Goal: Task Accomplishment & Management: Manage account settings

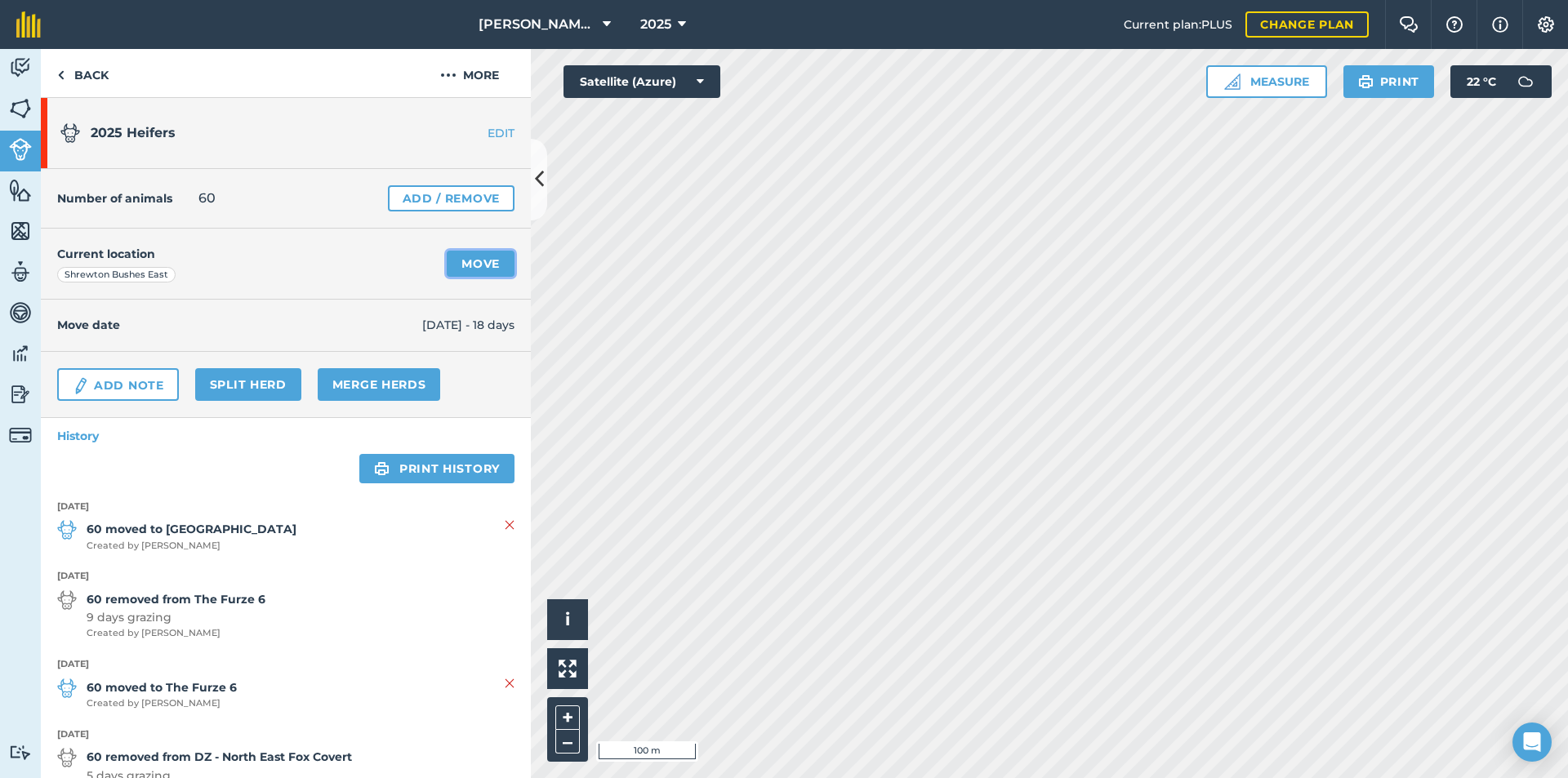
click at [484, 265] on link "Move" at bounding box center [481, 264] width 68 height 26
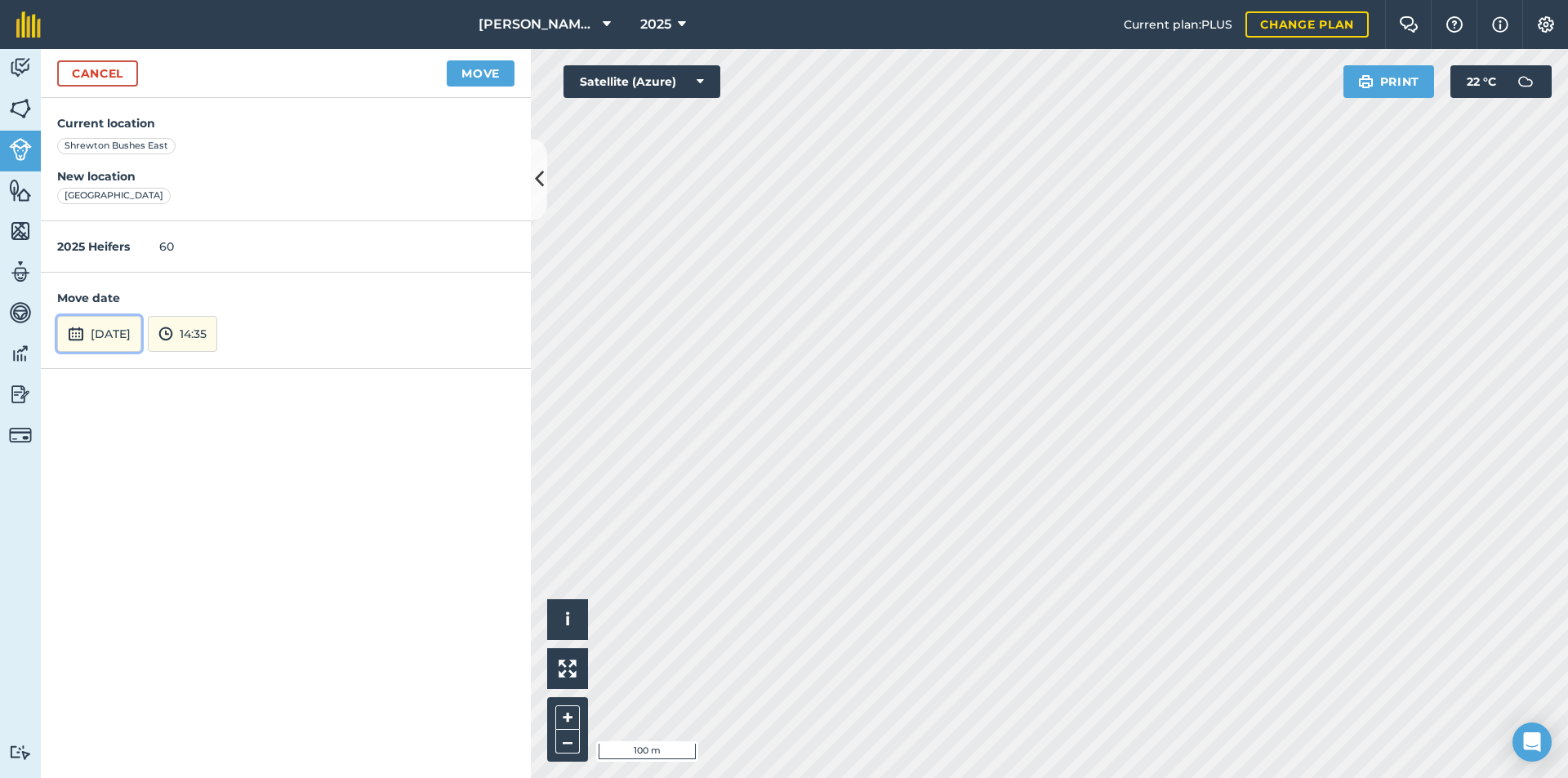
click at [141, 328] on button "[DATE]" at bounding box center [98, 333] width 84 height 36
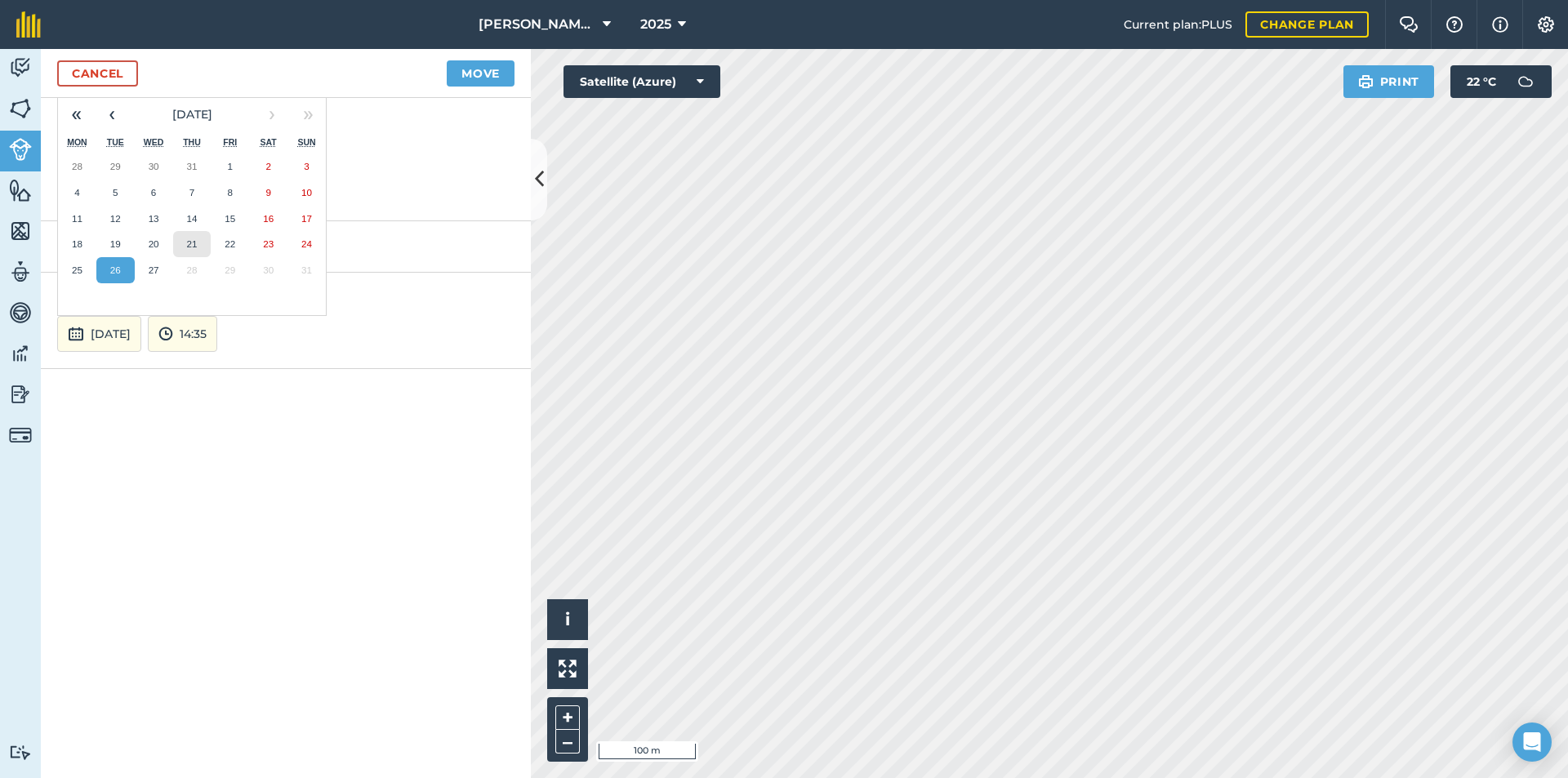
click at [194, 241] on abbr "21" at bounding box center [191, 243] width 11 height 11
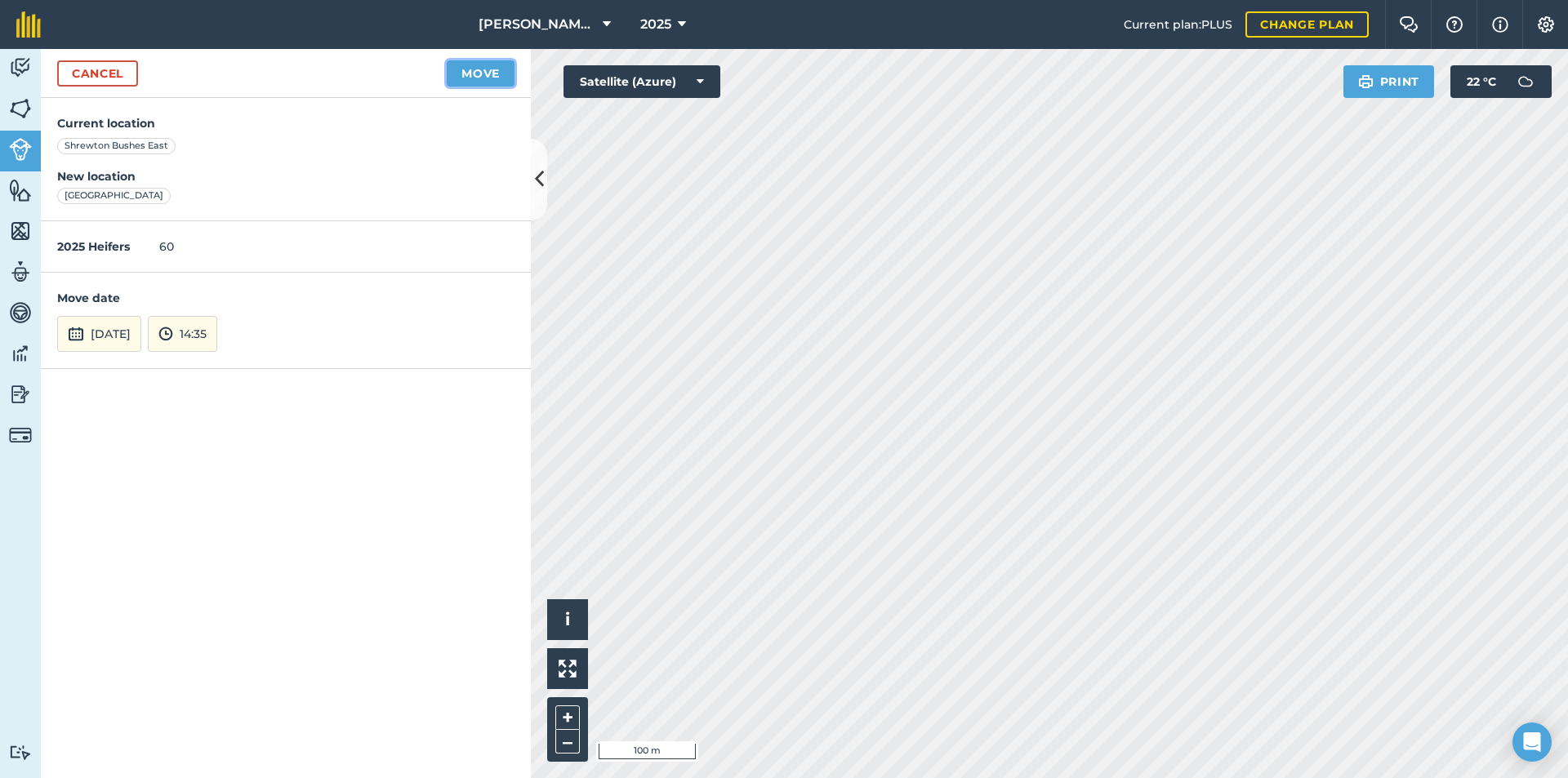
click at [469, 72] on button "Move" at bounding box center [481, 73] width 68 height 26
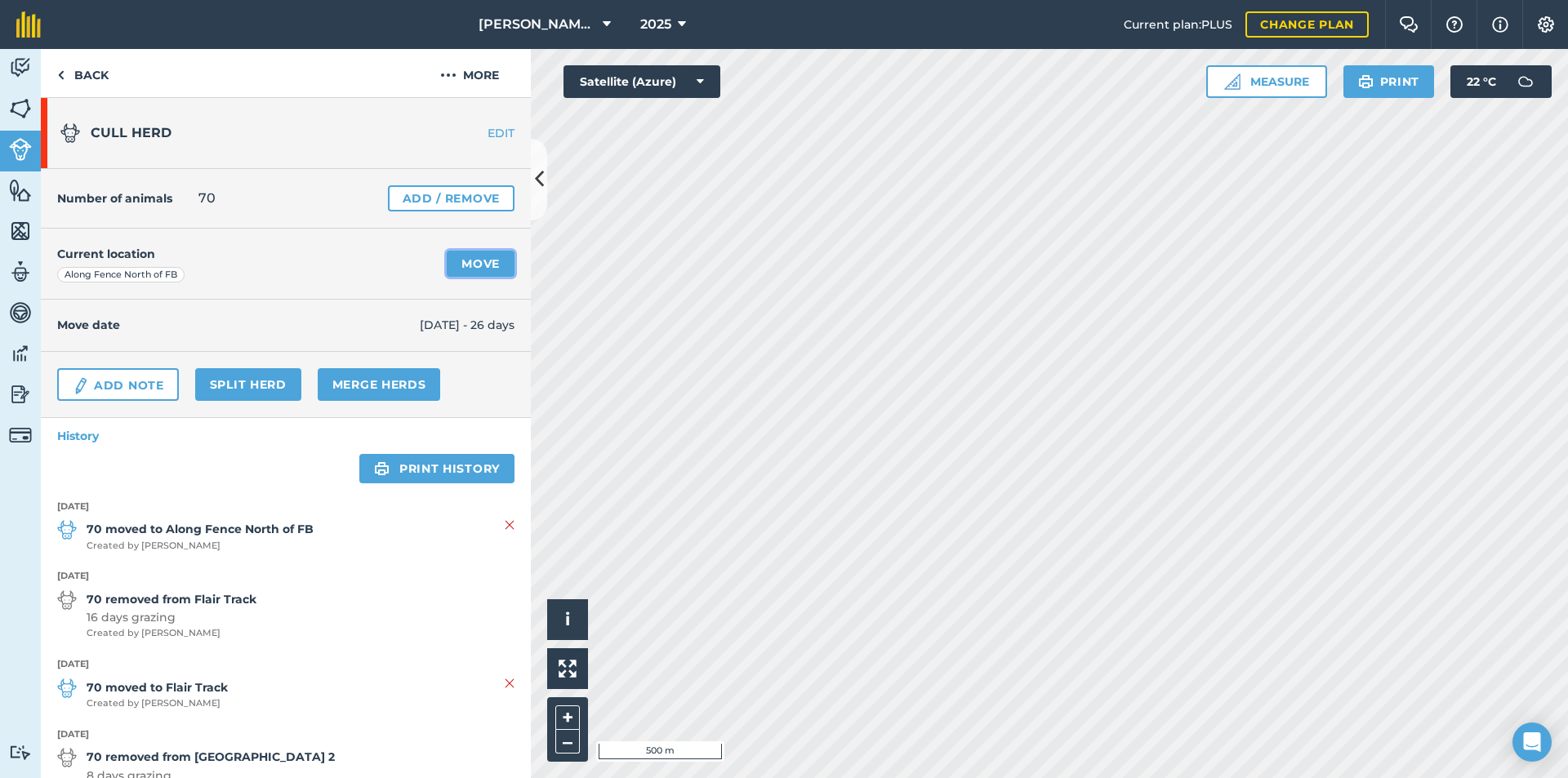
click at [470, 267] on link "Move" at bounding box center [481, 264] width 68 height 26
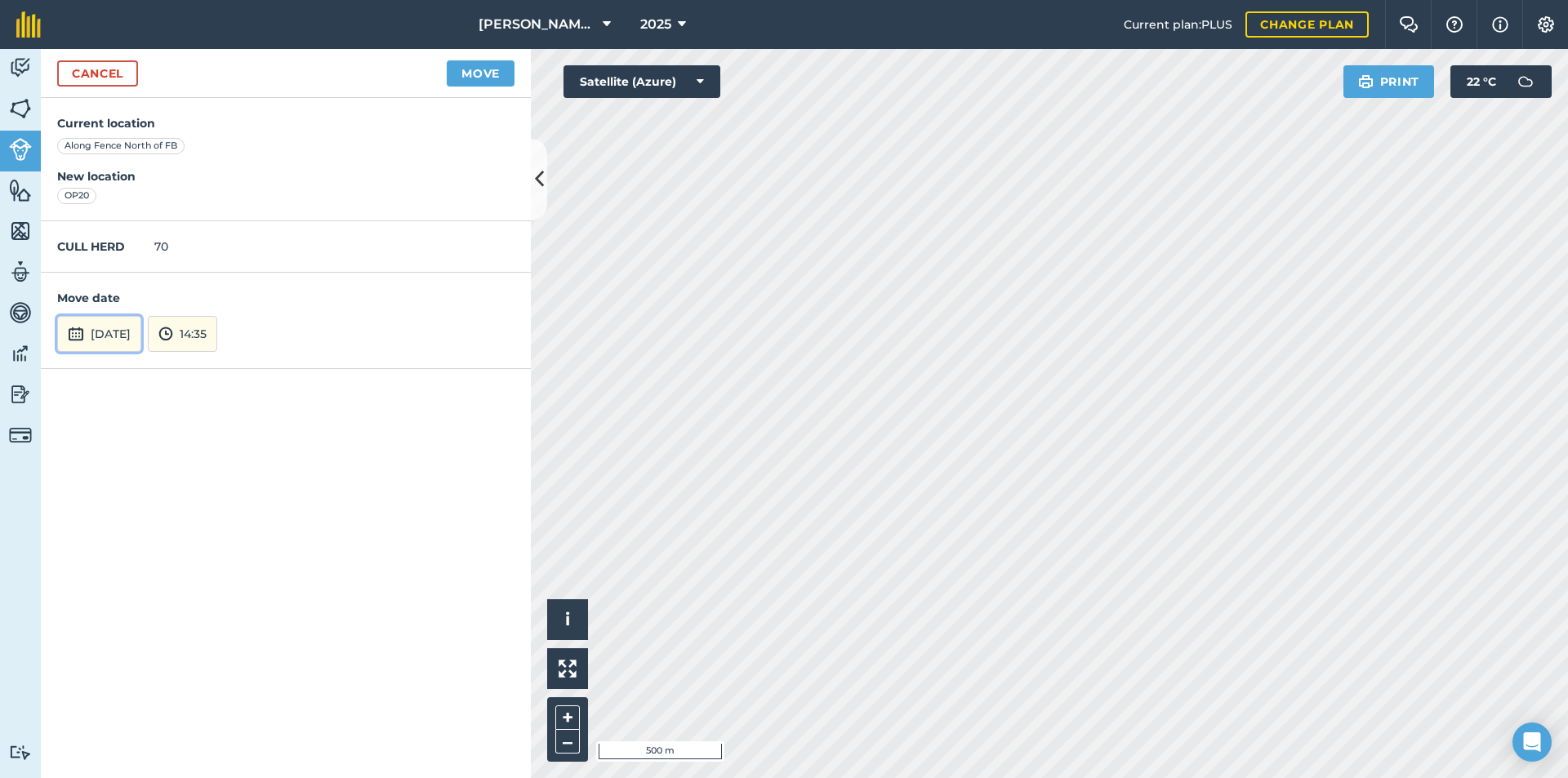
click at [122, 346] on button "[DATE]" at bounding box center [98, 333] width 84 height 36
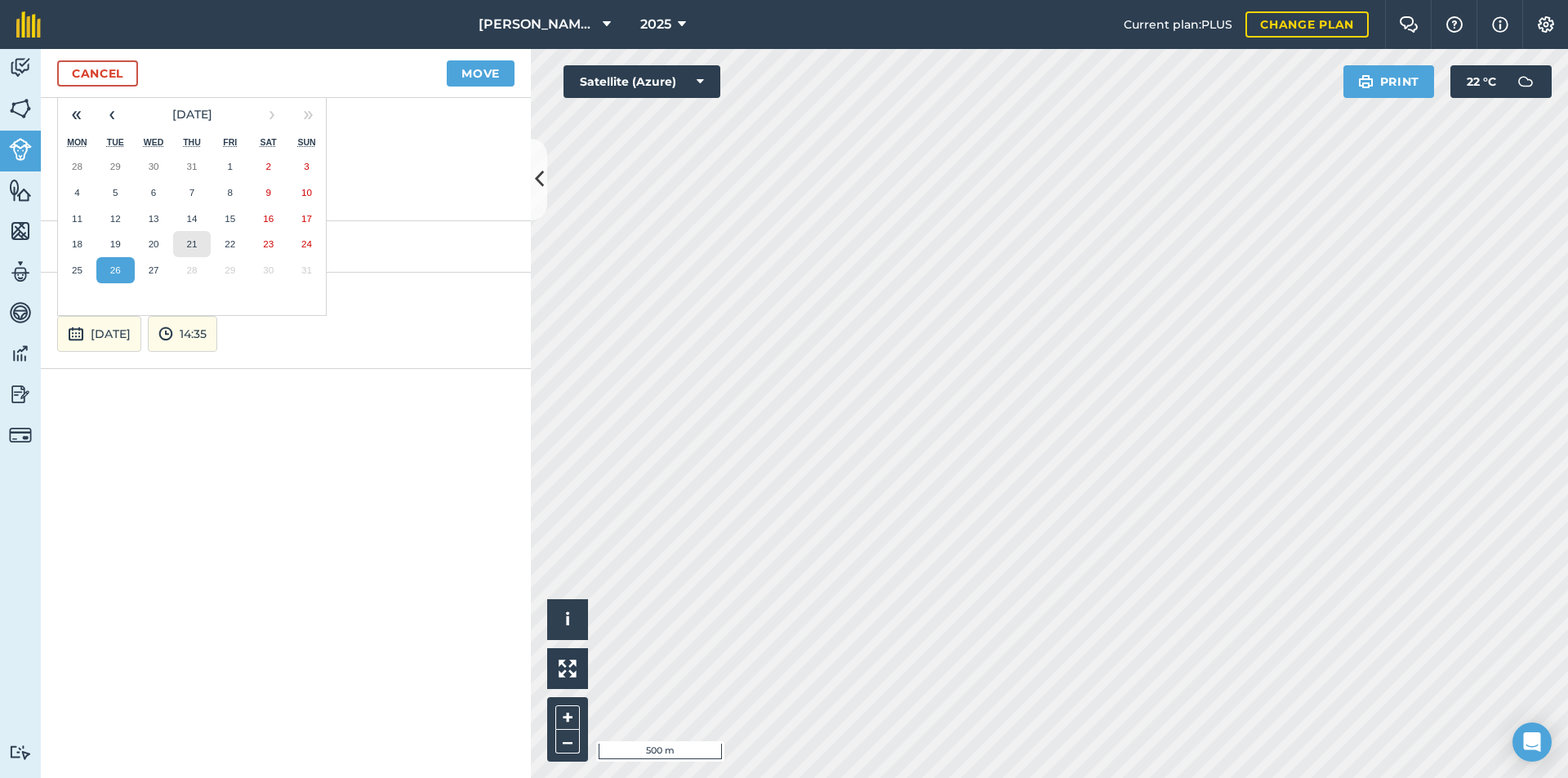
click at [198, 241] on button "21" at bounding box center [192, 243] width 39 height 26
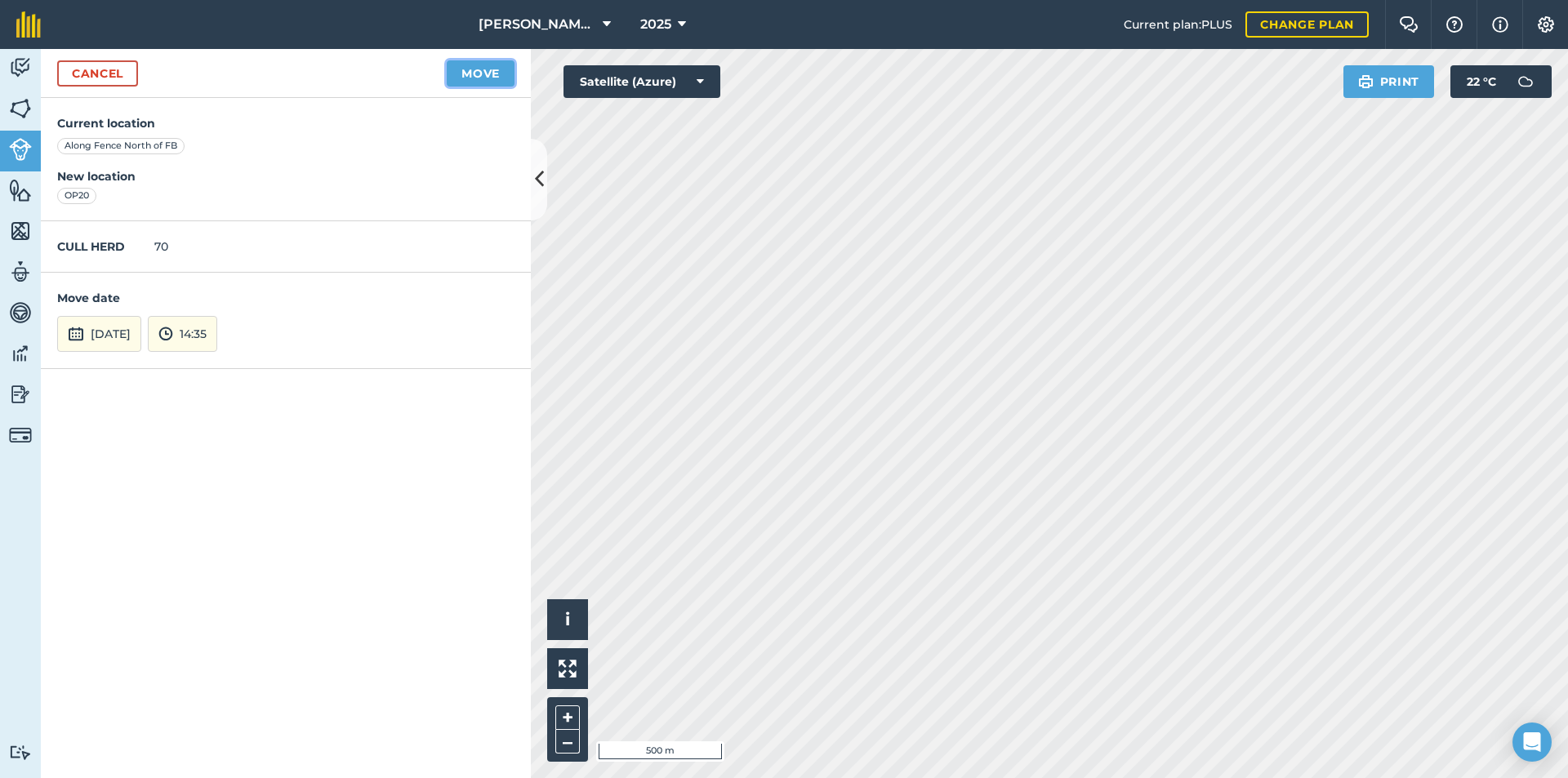
click at [496, 74] on button "Move" at bounding box center [481, 73] width 68 height 26
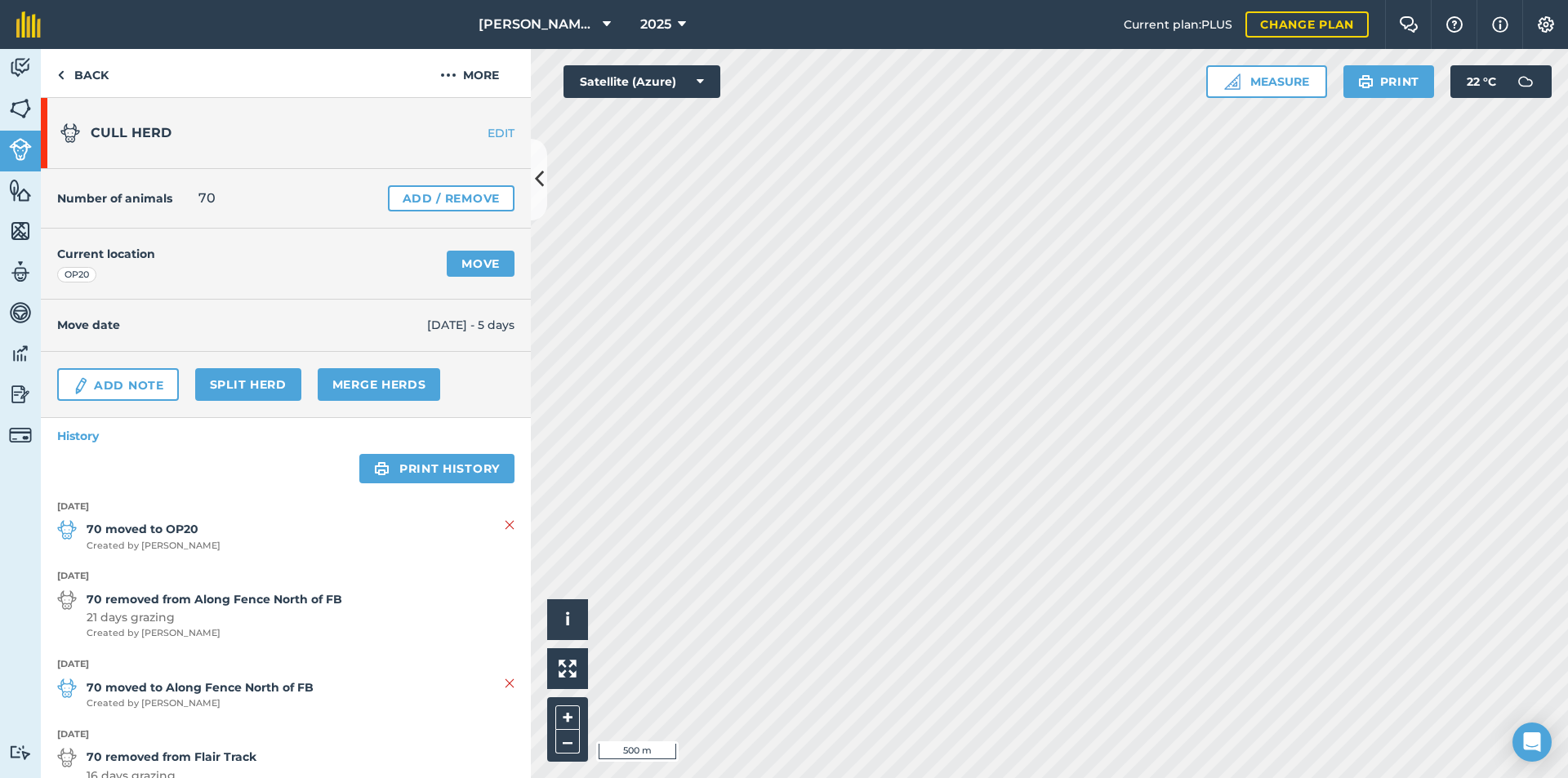
click at [1551, 44] on div "[PERSON_NAME] Cross 2025 Current plan : PLUS Change plan Farm Chat Help Info Se…" at bounding box center [784, 389] width 1568 height 778
click at [458, 265] on link "Move" at bounding box center [481, 264] width 68 height 26
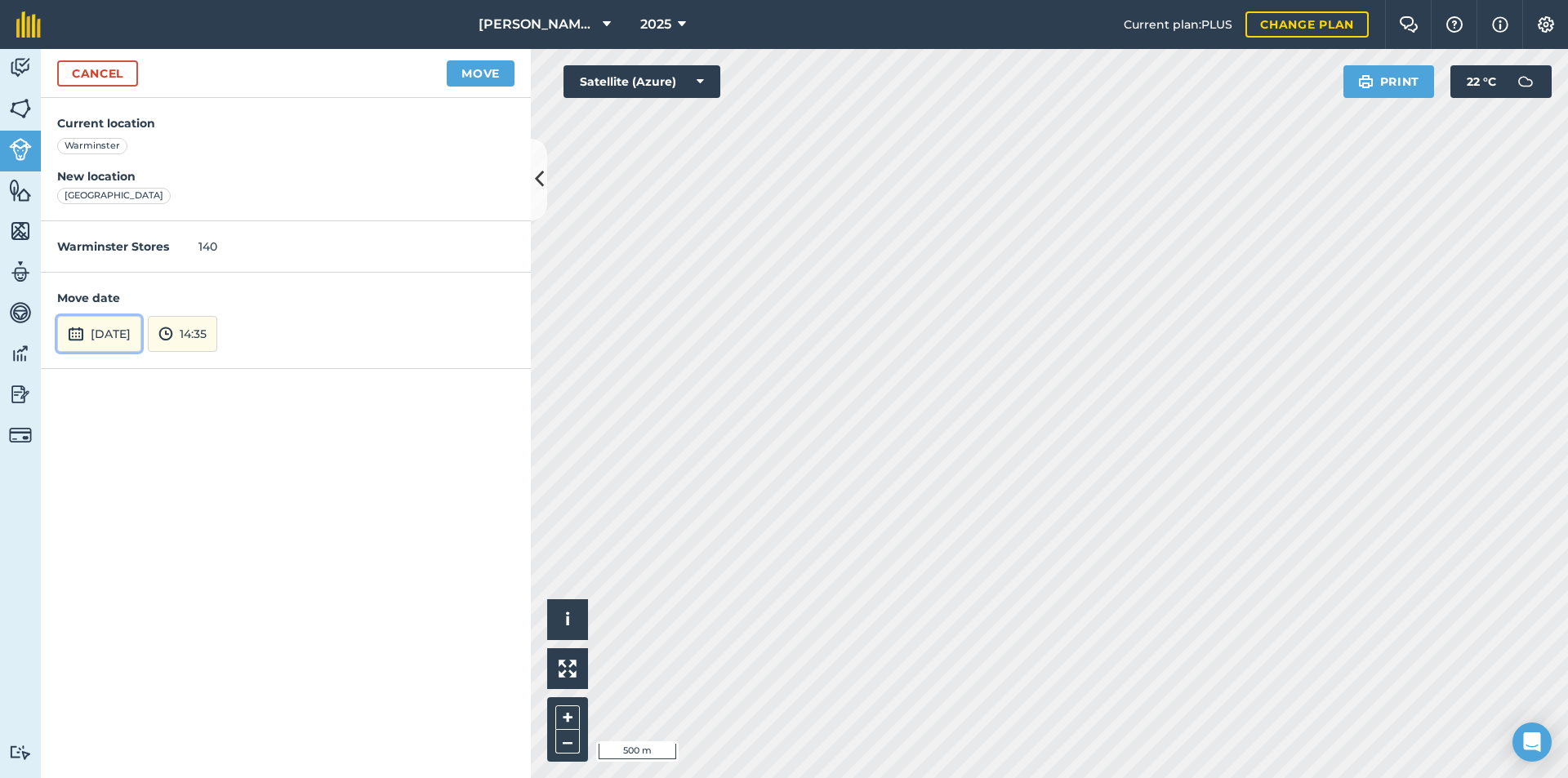
click at [112, 337] on button "[DATE]" at bounding box center [98, 333] width 84 height 36
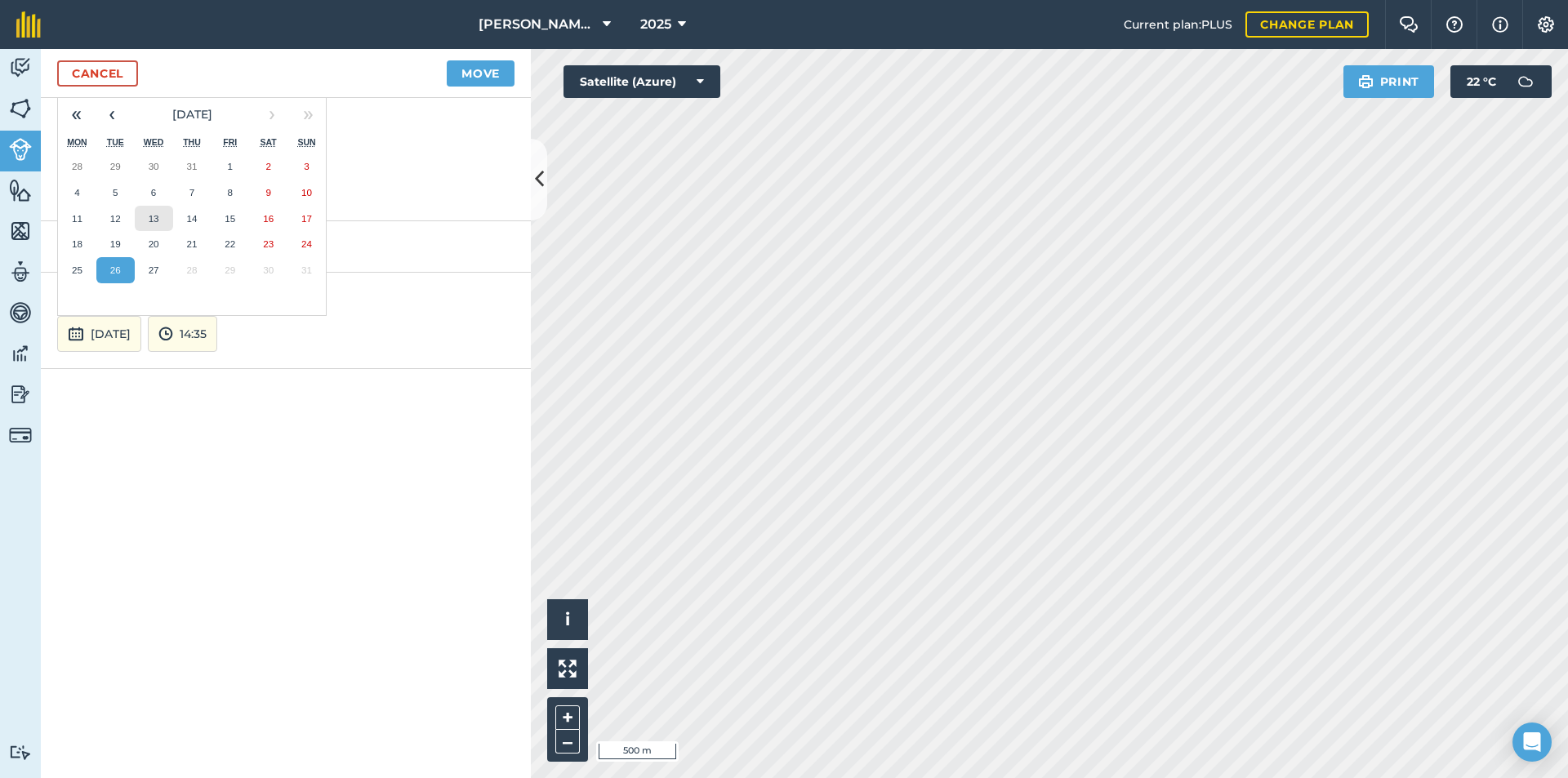
click at [165, 217] on button "13" at bounding box center [154, 218] width 39 height 26
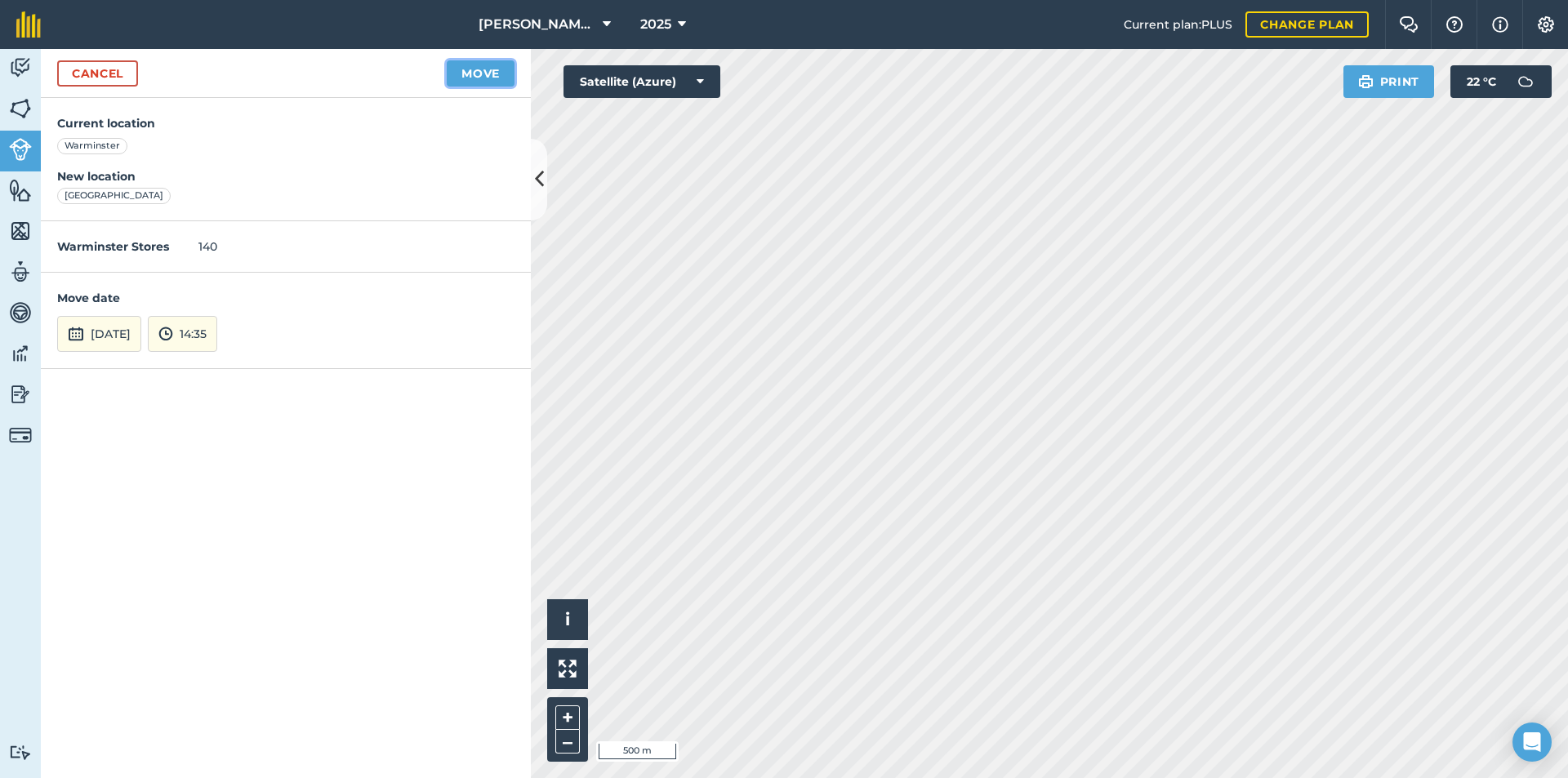
click at [496, 78] on button "Move" at bounding box center [481, 73] width 68 height 26
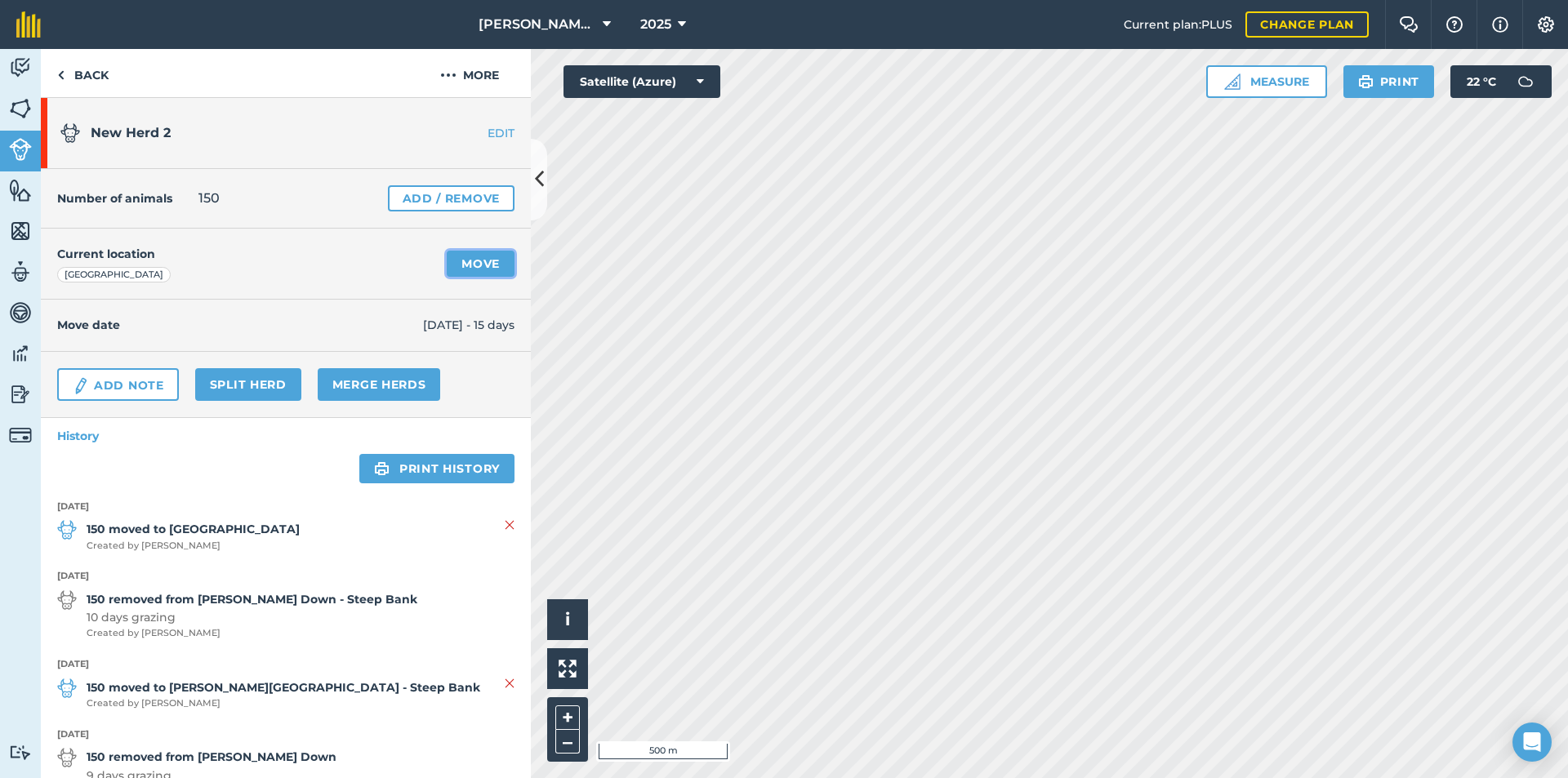
click at [459, 268] on link "Move" at bounding box center [481, 264] width 68 height 26
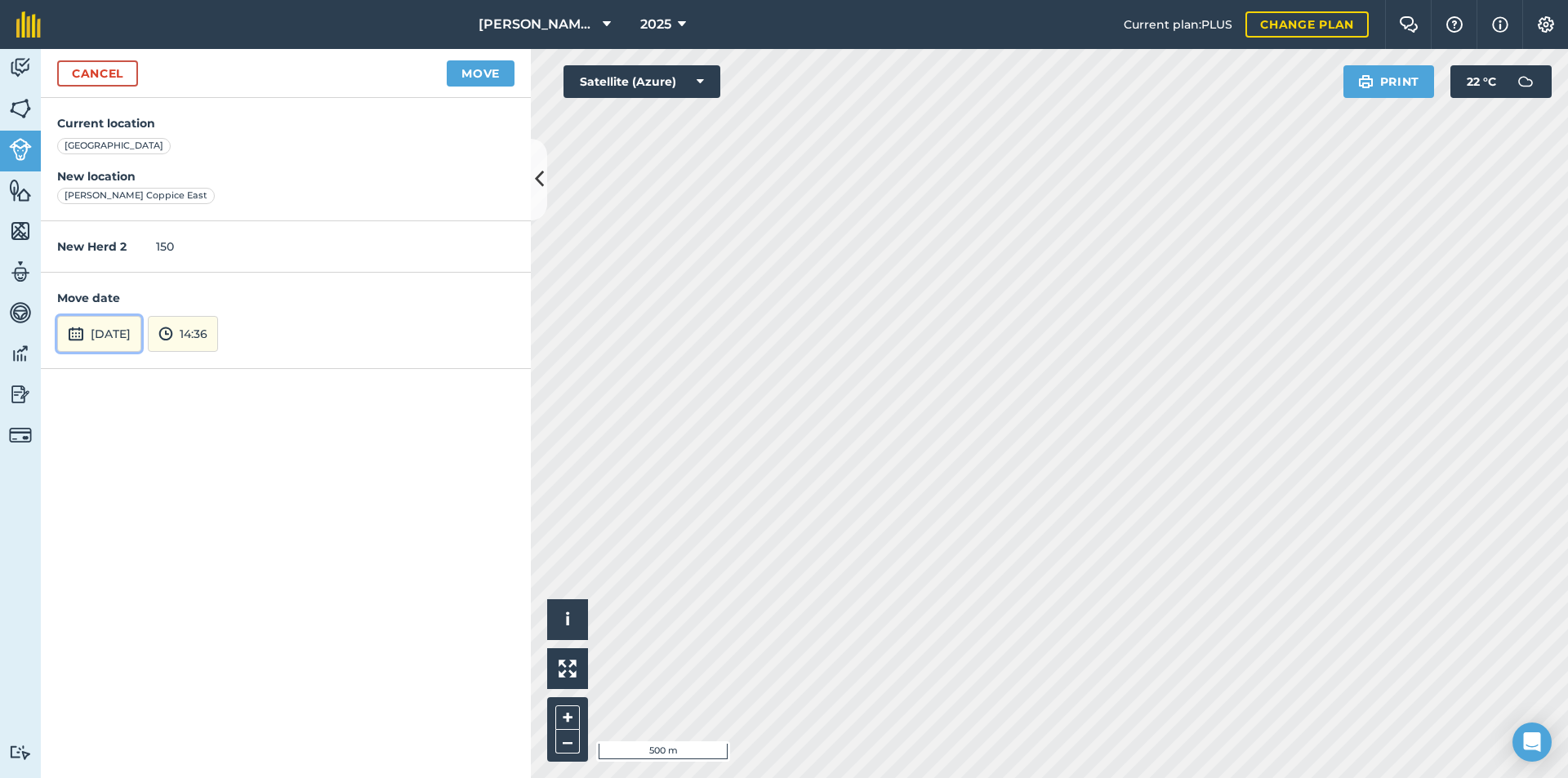
click at [119, 337] on button "[DATE]" at bounding box center [98, 333] width 84 height 36
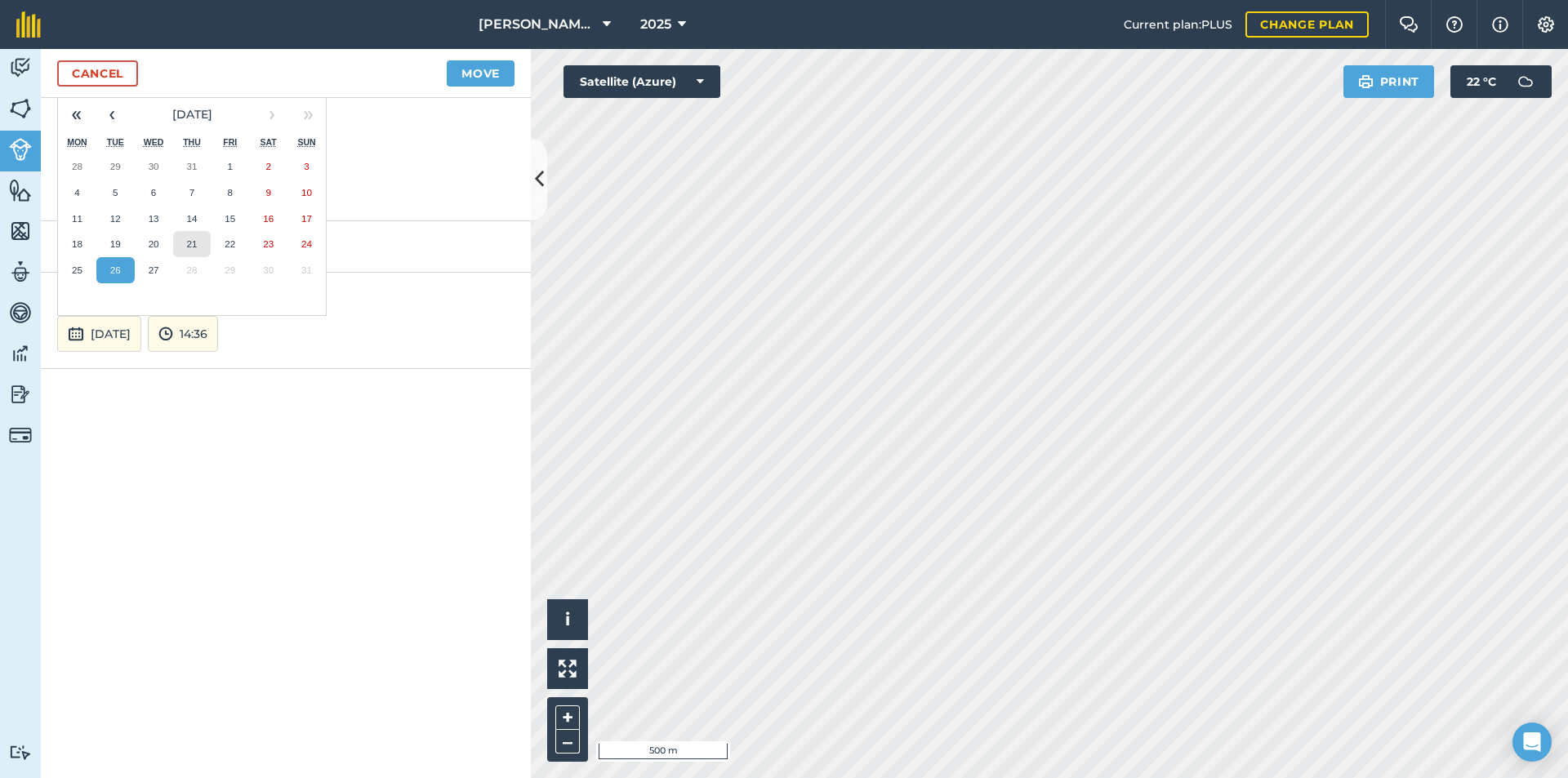
click at [195, 240] on abbr "21" at bounding box center [191, 243] width 11 height 11
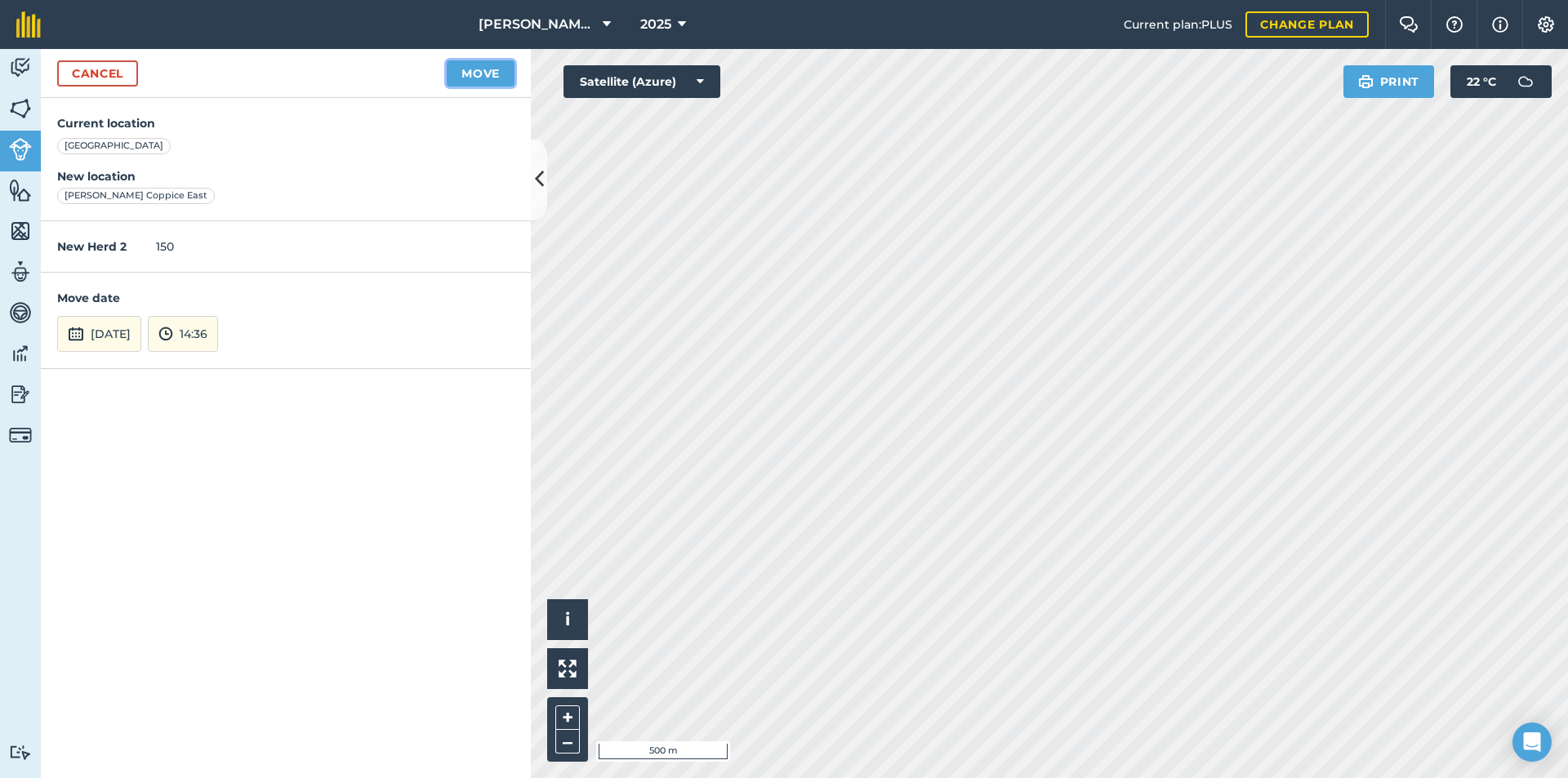
click at [452, 71] on button "Move" at bounding box center [481, 73] width 68 height 26
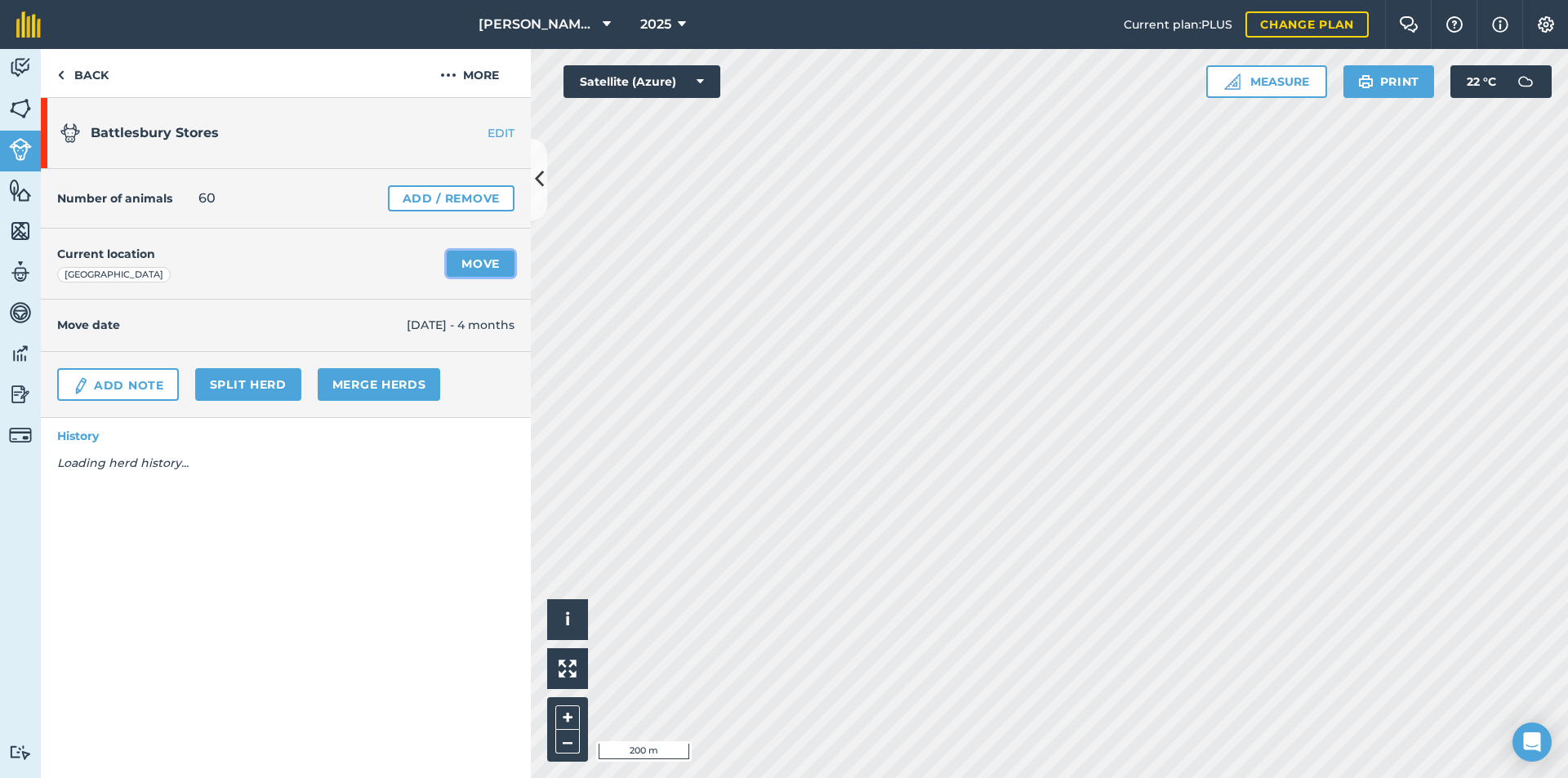
click at [495, 264] on link "Move" at bounding box center [481, 264] width 68 height 26
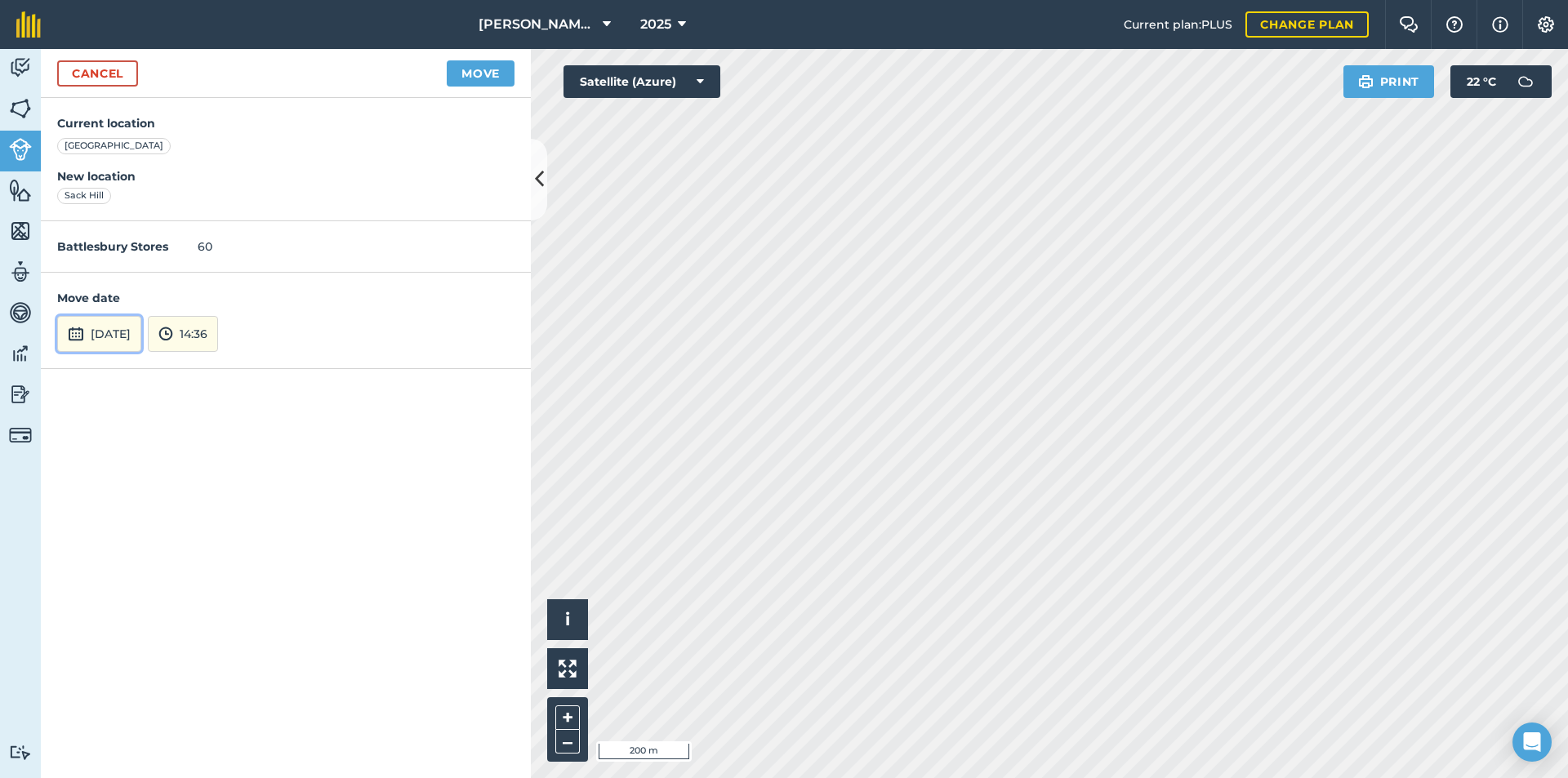
click at [129, 336] on button "[DATE]" at bounding box center [98, 333] width 84 height 36
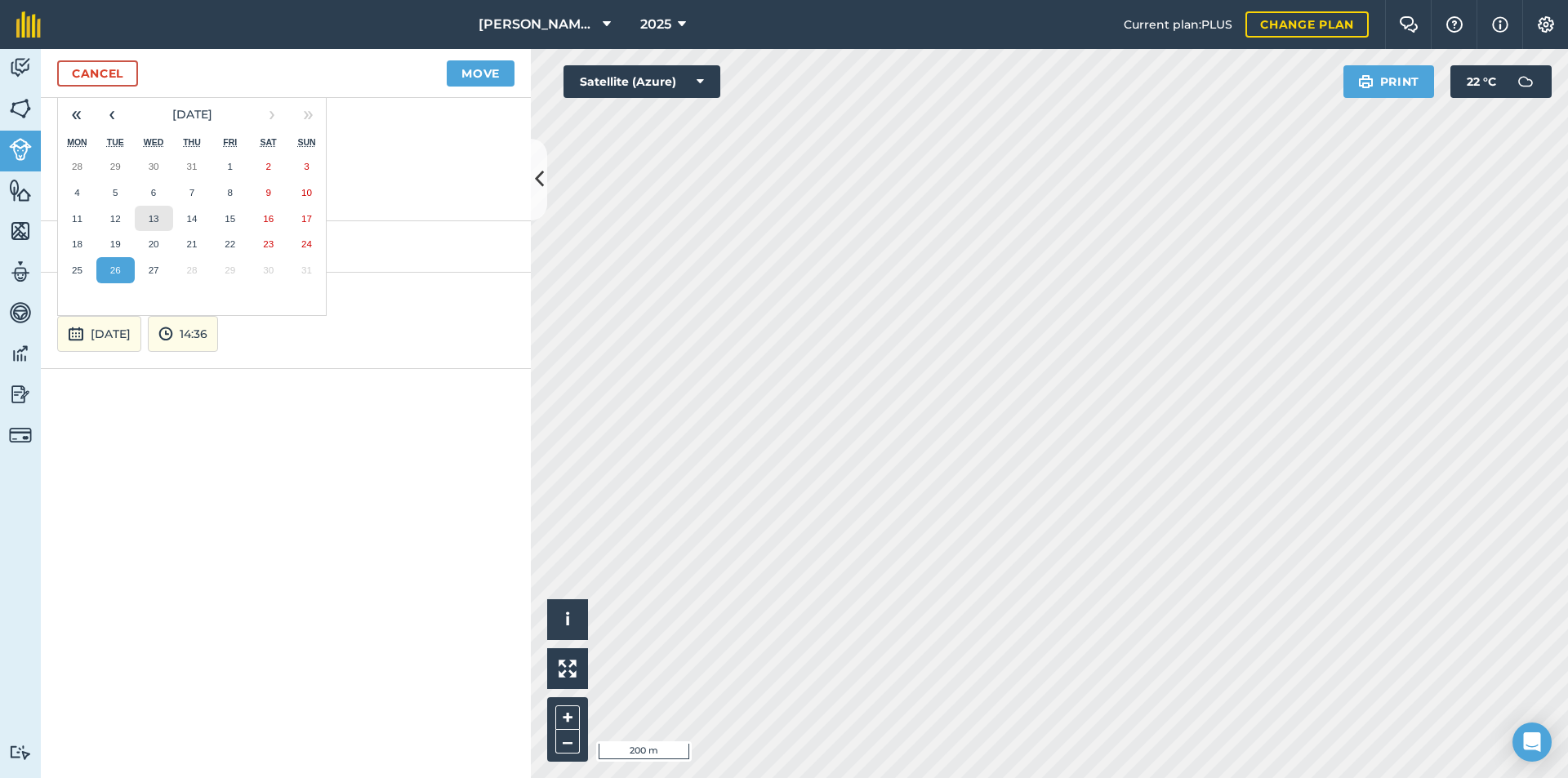
click at [152, 214] on abbr "13" at bounding box center [153, 218] width 11 height 11
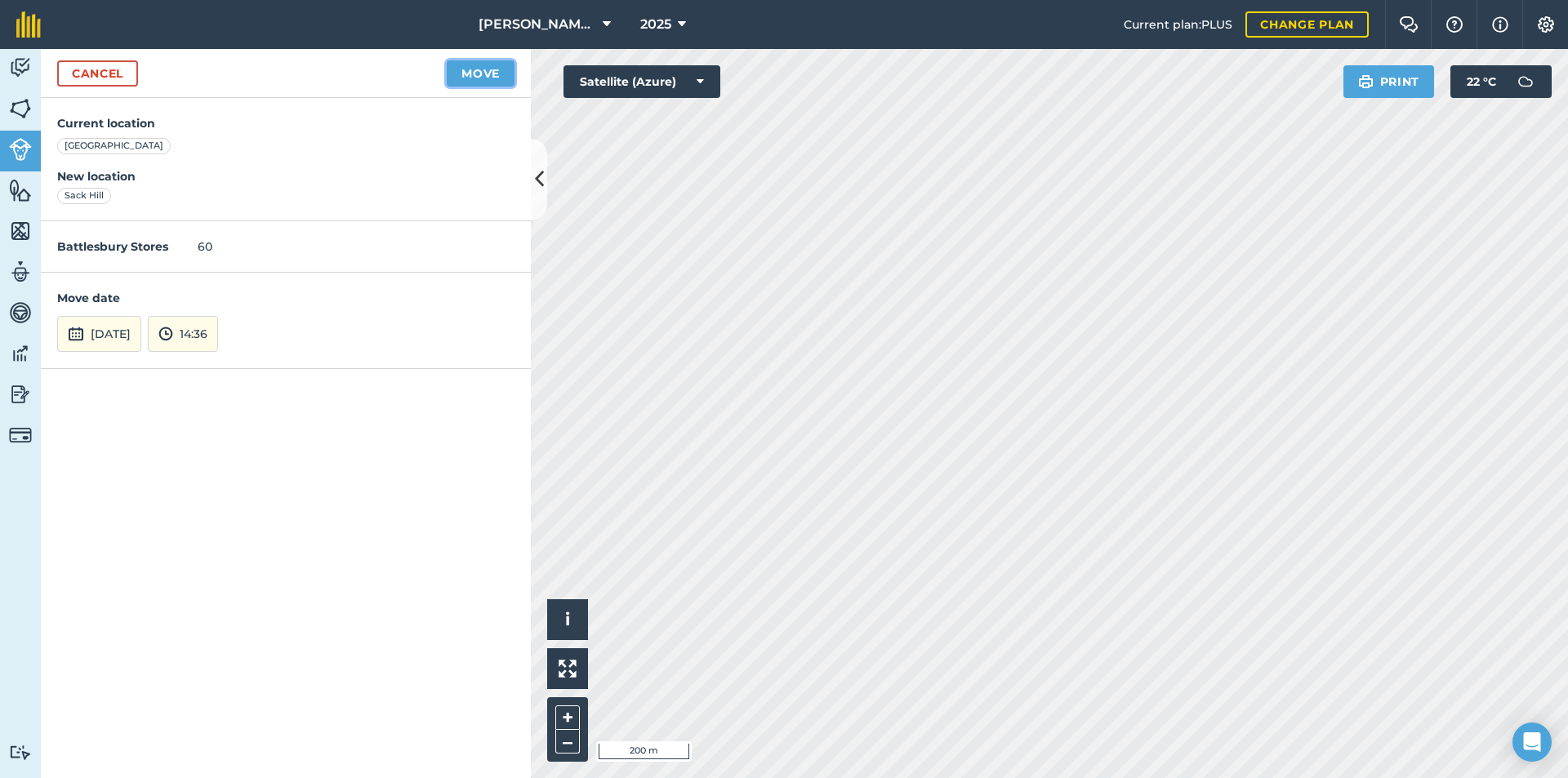
click at [495, 85] on button "Move" at bounding box center [481, 73] width 68 height 26
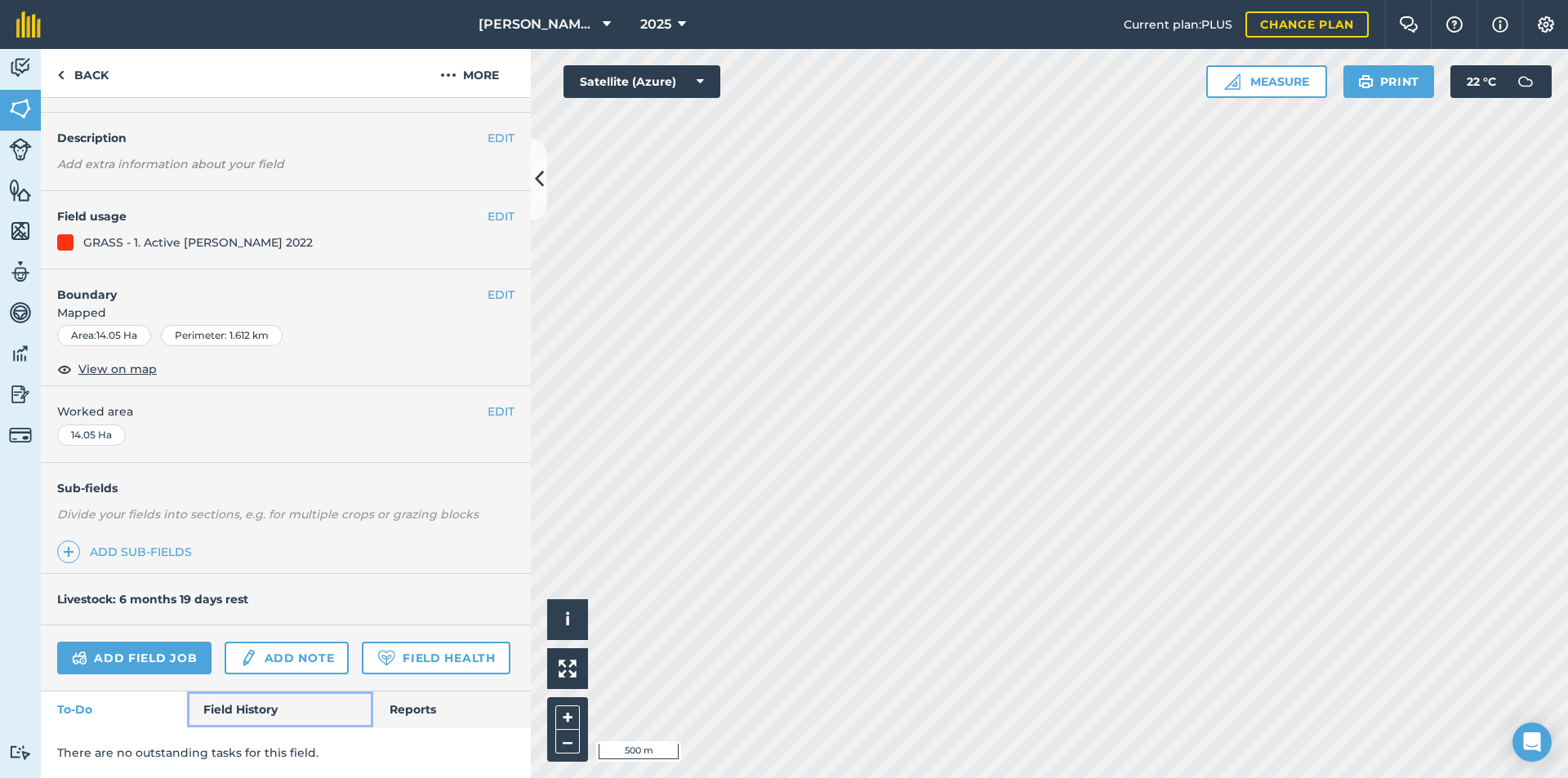
scroll to position [88, 0]
click at [240, 715] on link "Field History" at bounding box center [280, 709] width 185 height 36
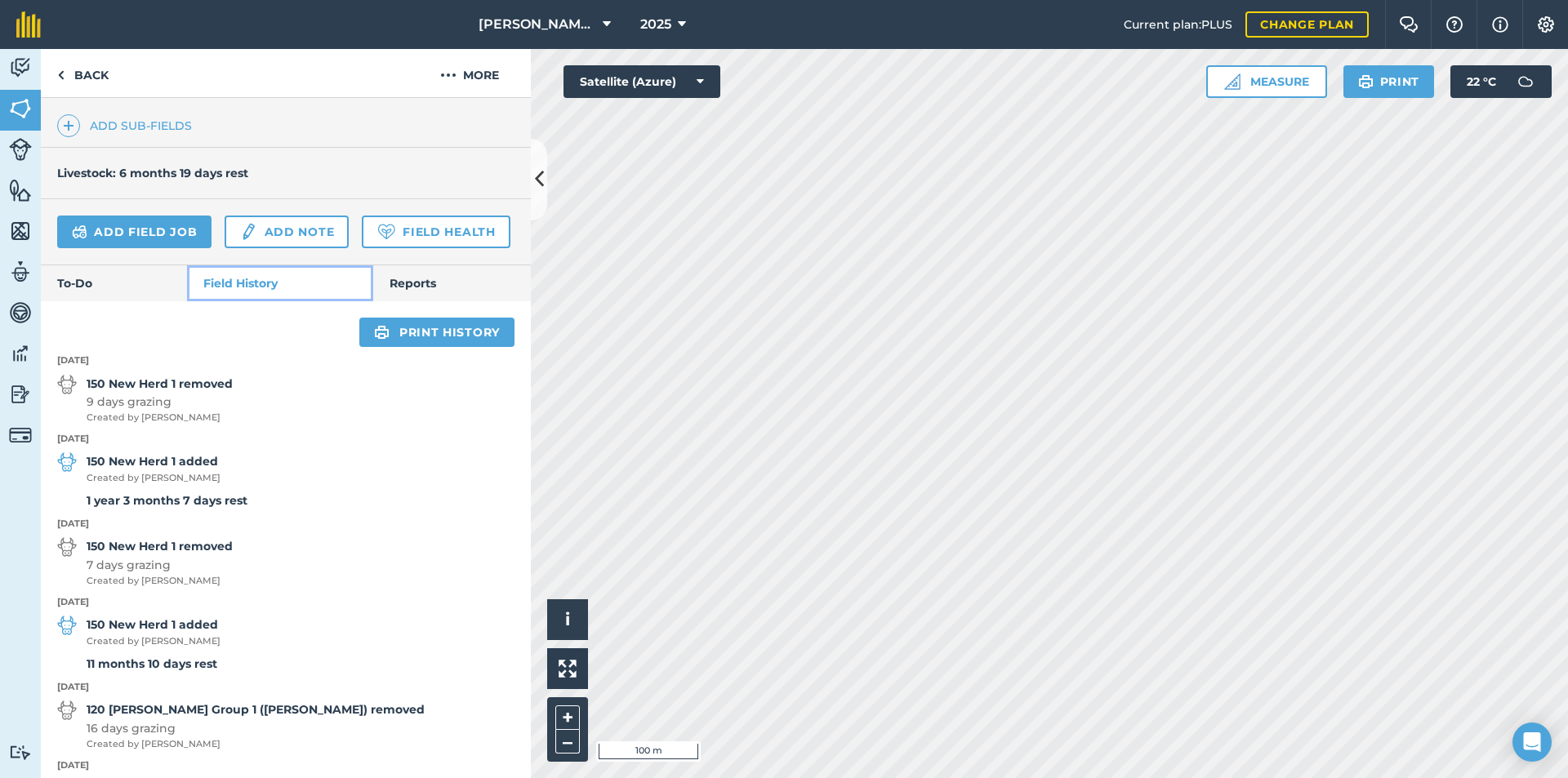
scroll to position [496, 0]
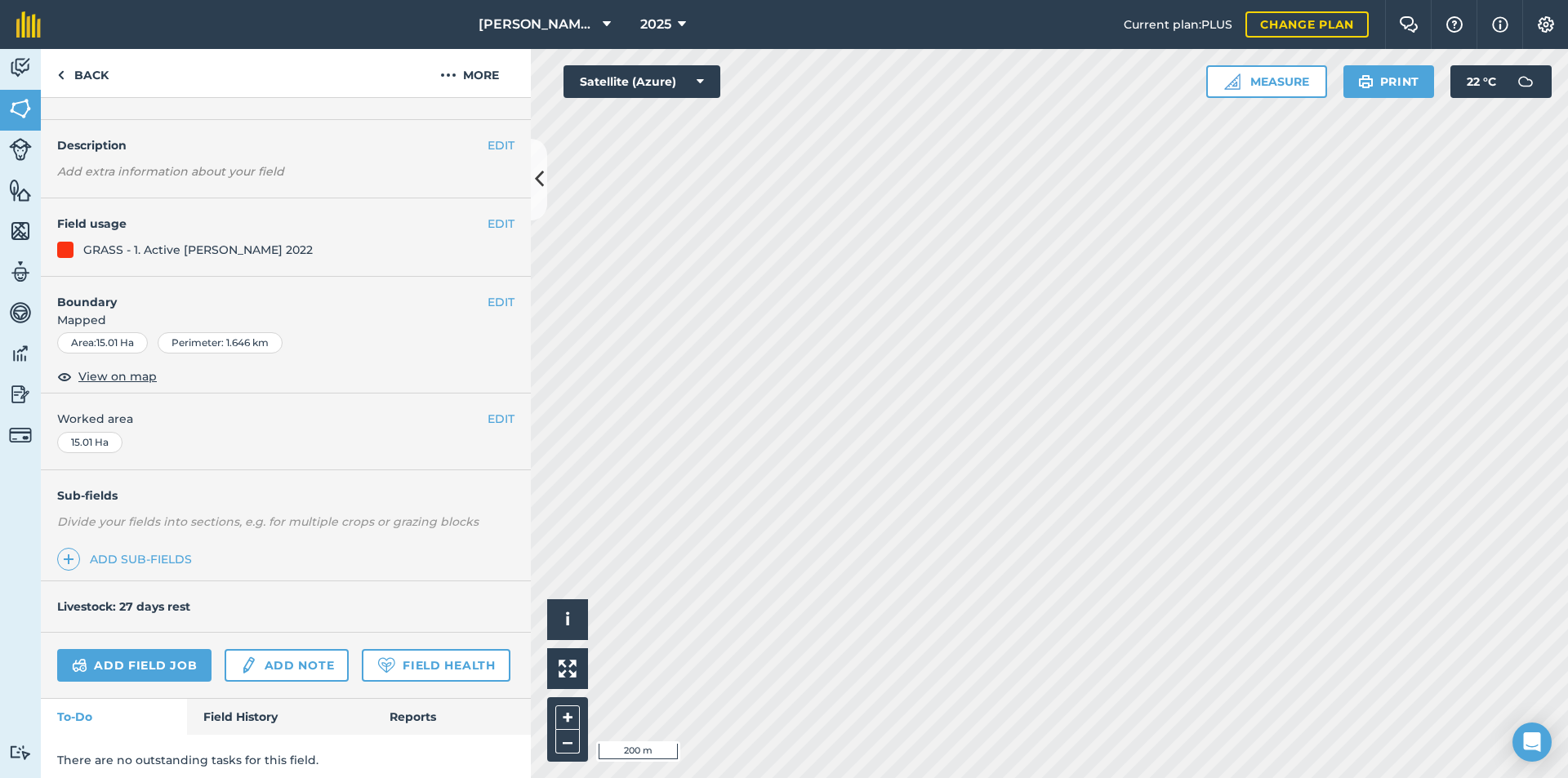
scroll to position [88, 0]
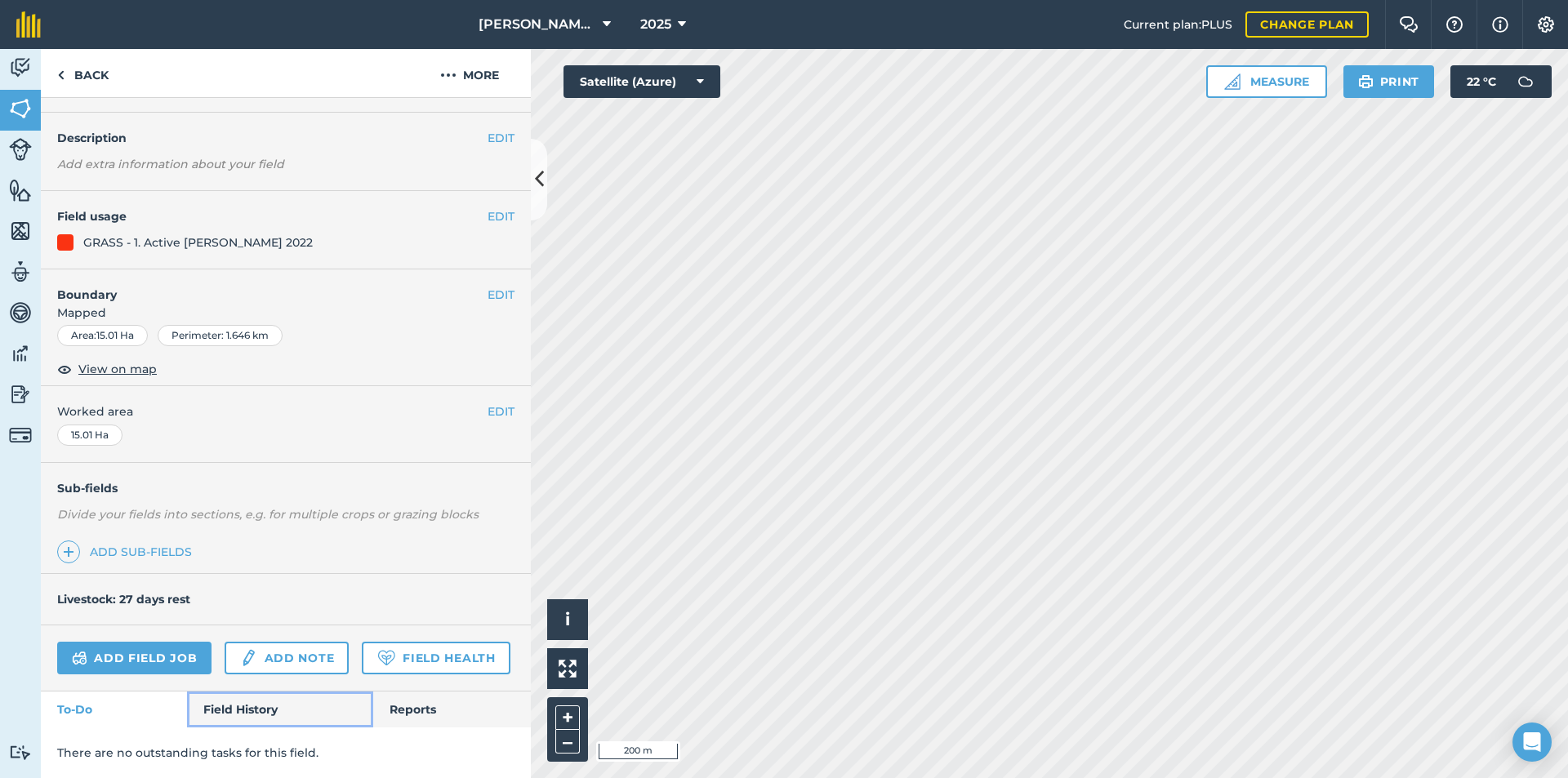
click at [236, 710] on link "Field History" at bounding box center [280, 709] width 185 height 36
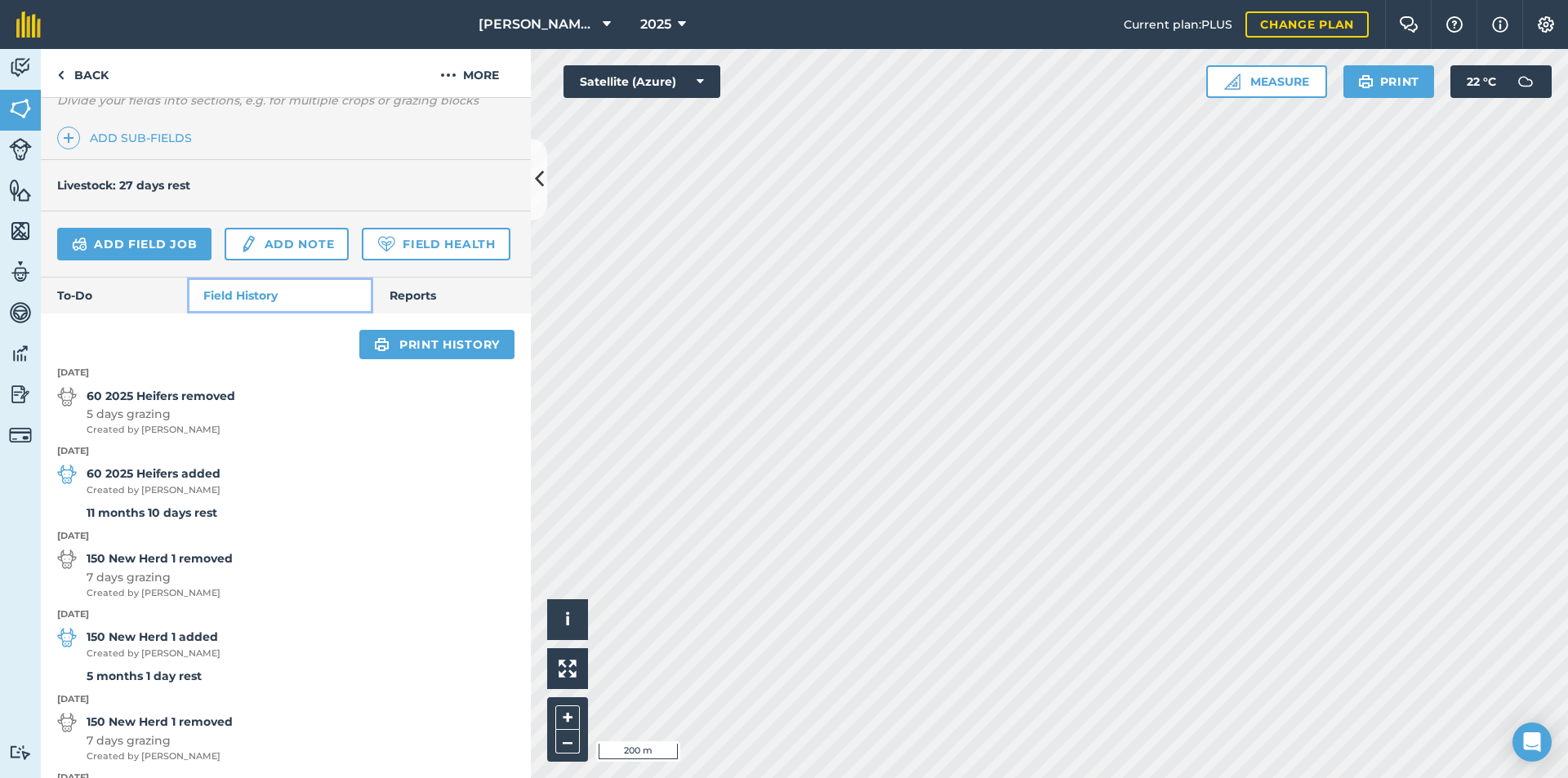
scroll to position [496, 0]
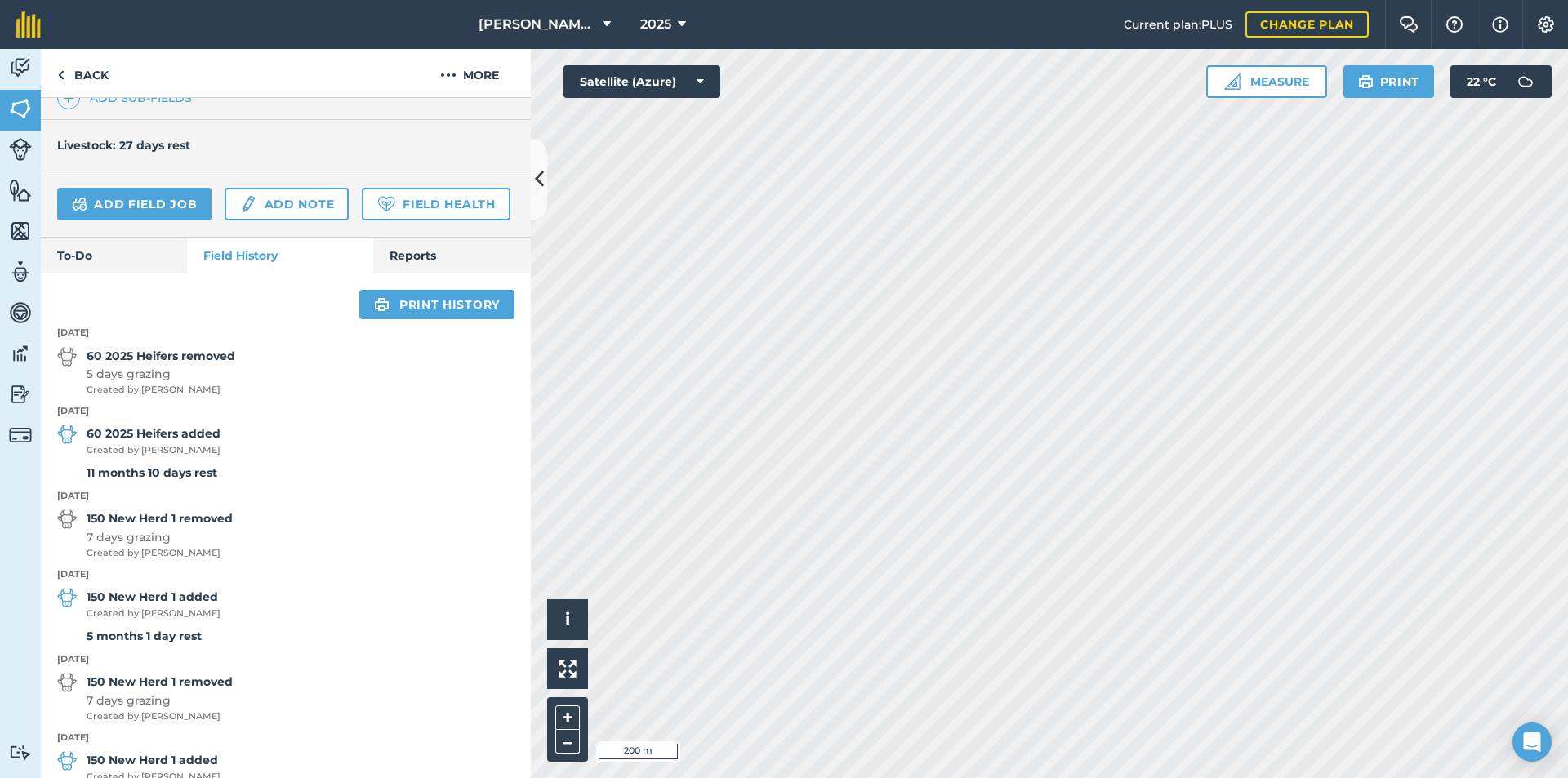
scroll to position [88, 0]
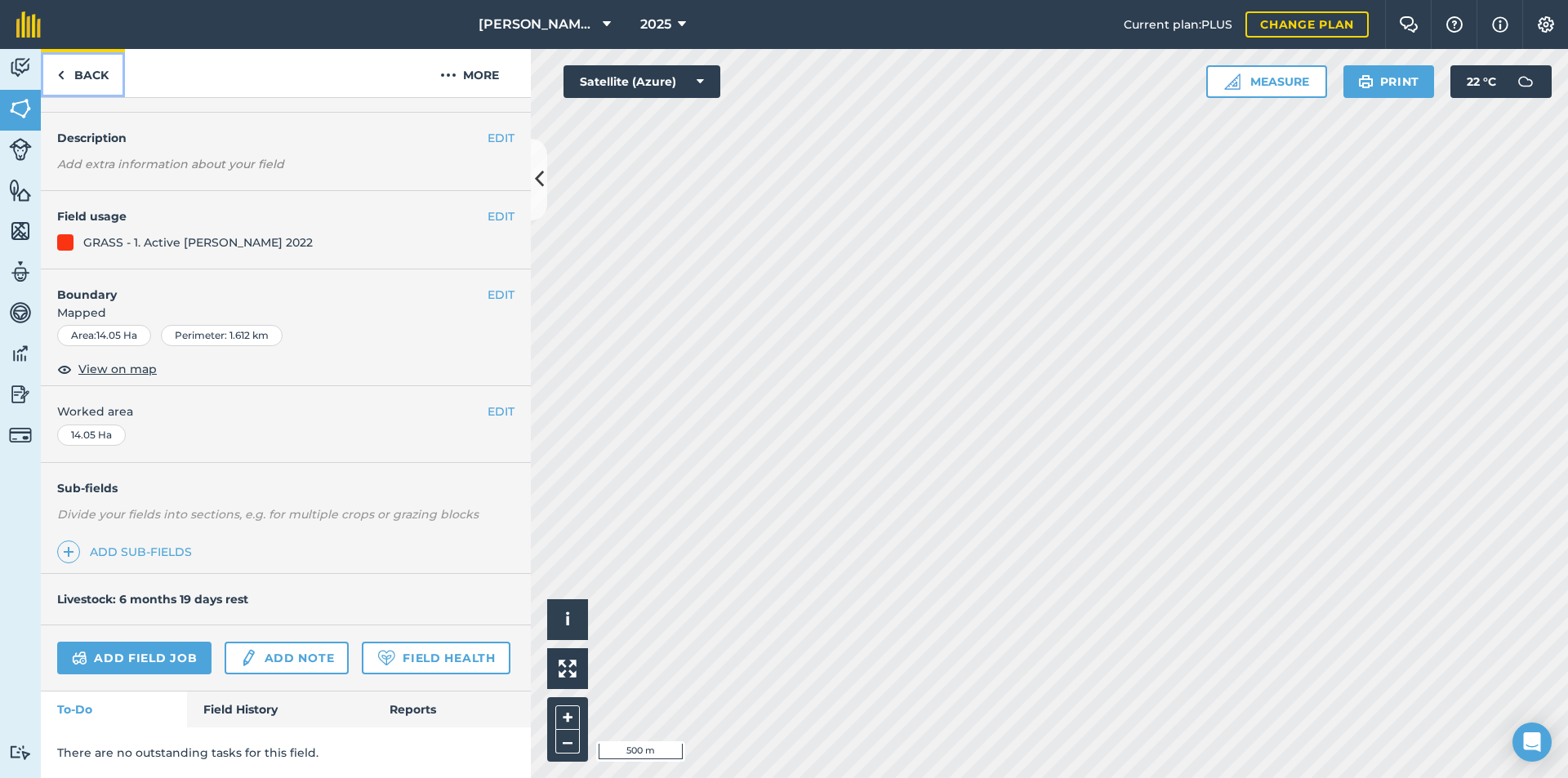
click at [76, 87] on link "Back" at bounding box center [82, 73] width 84 height 48
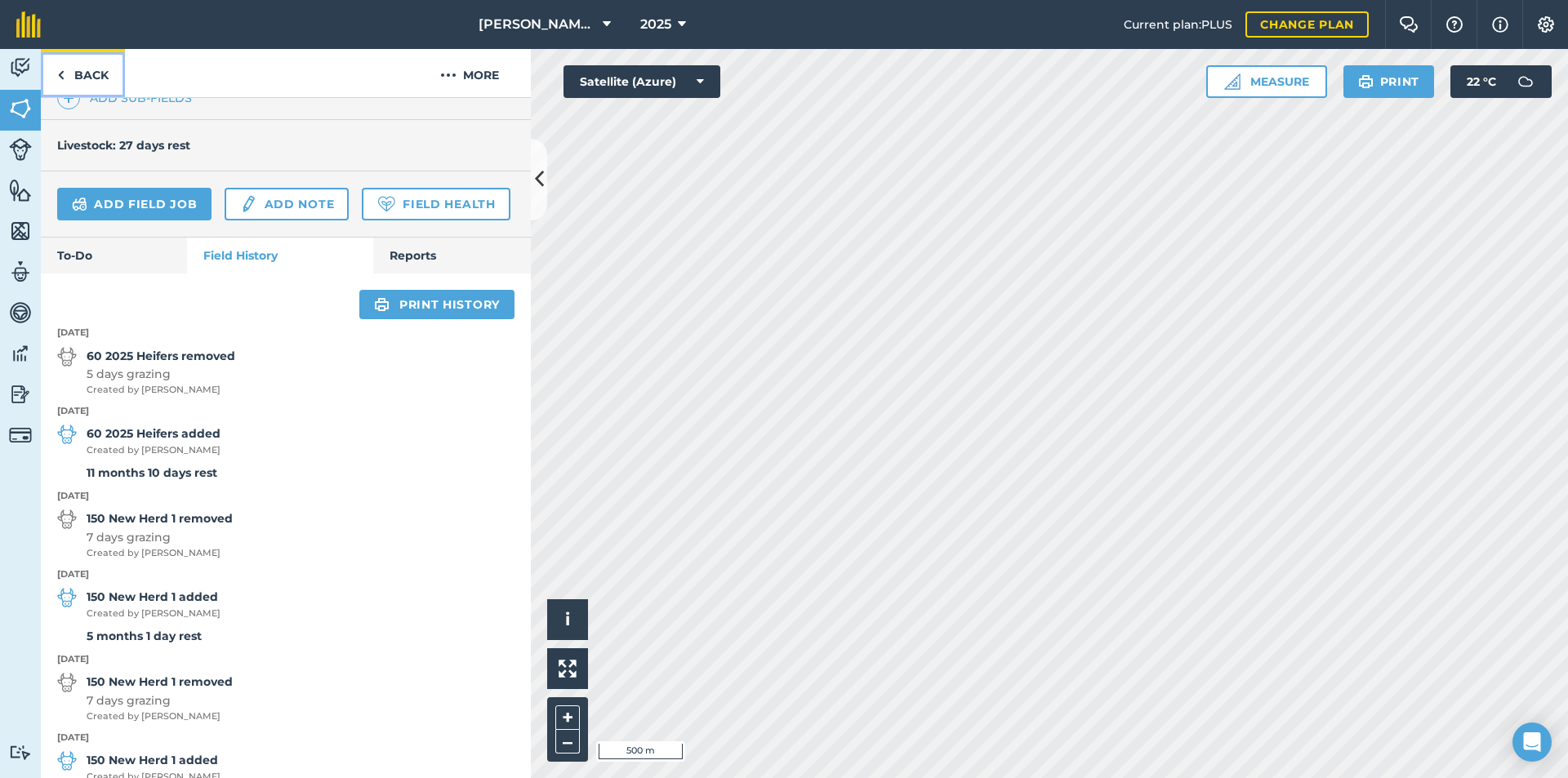
click at [82, 77] on link "Back" at bounding box center [82, 73] width 84 height 48
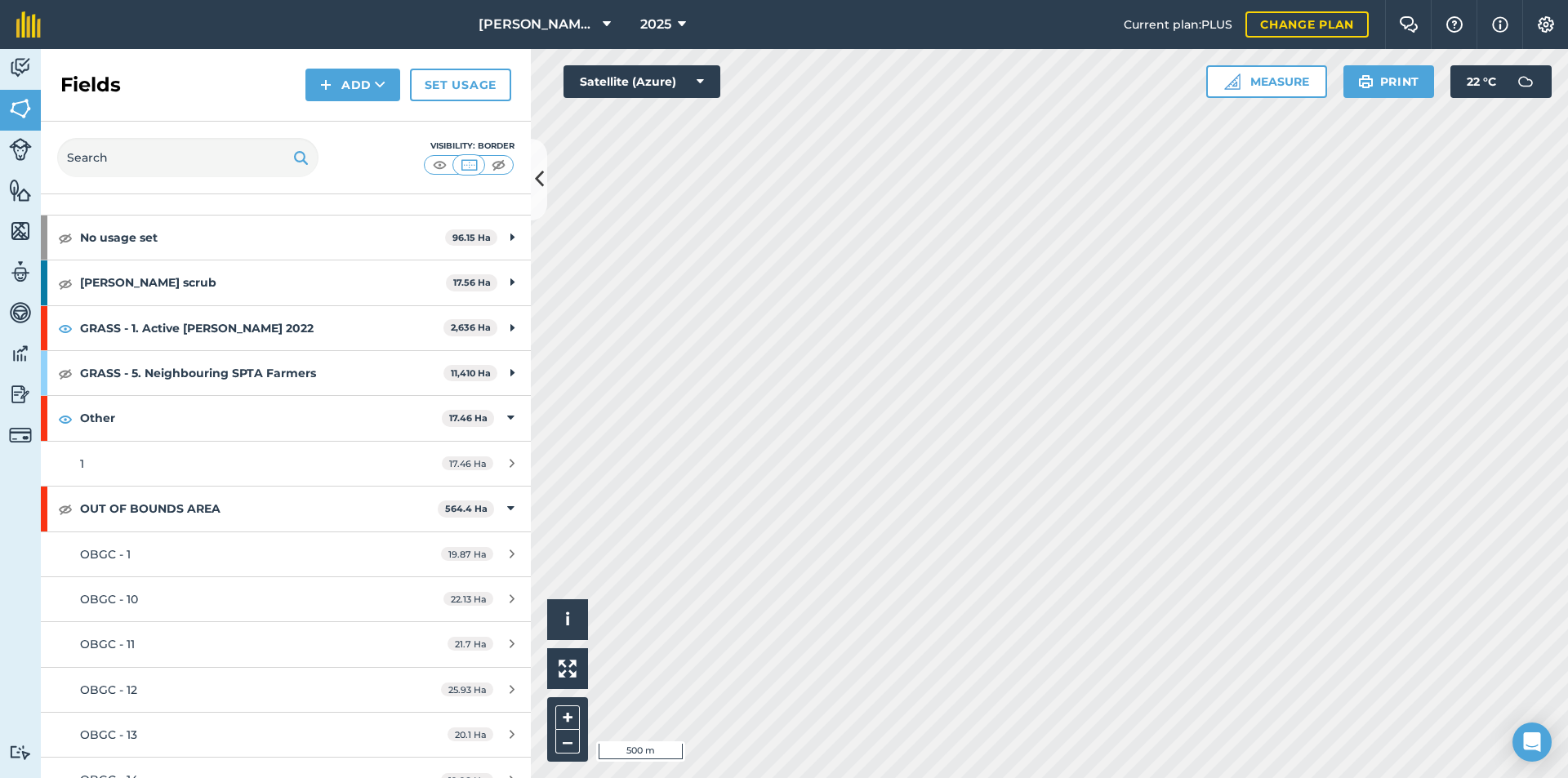
scroll to position [82, 0]
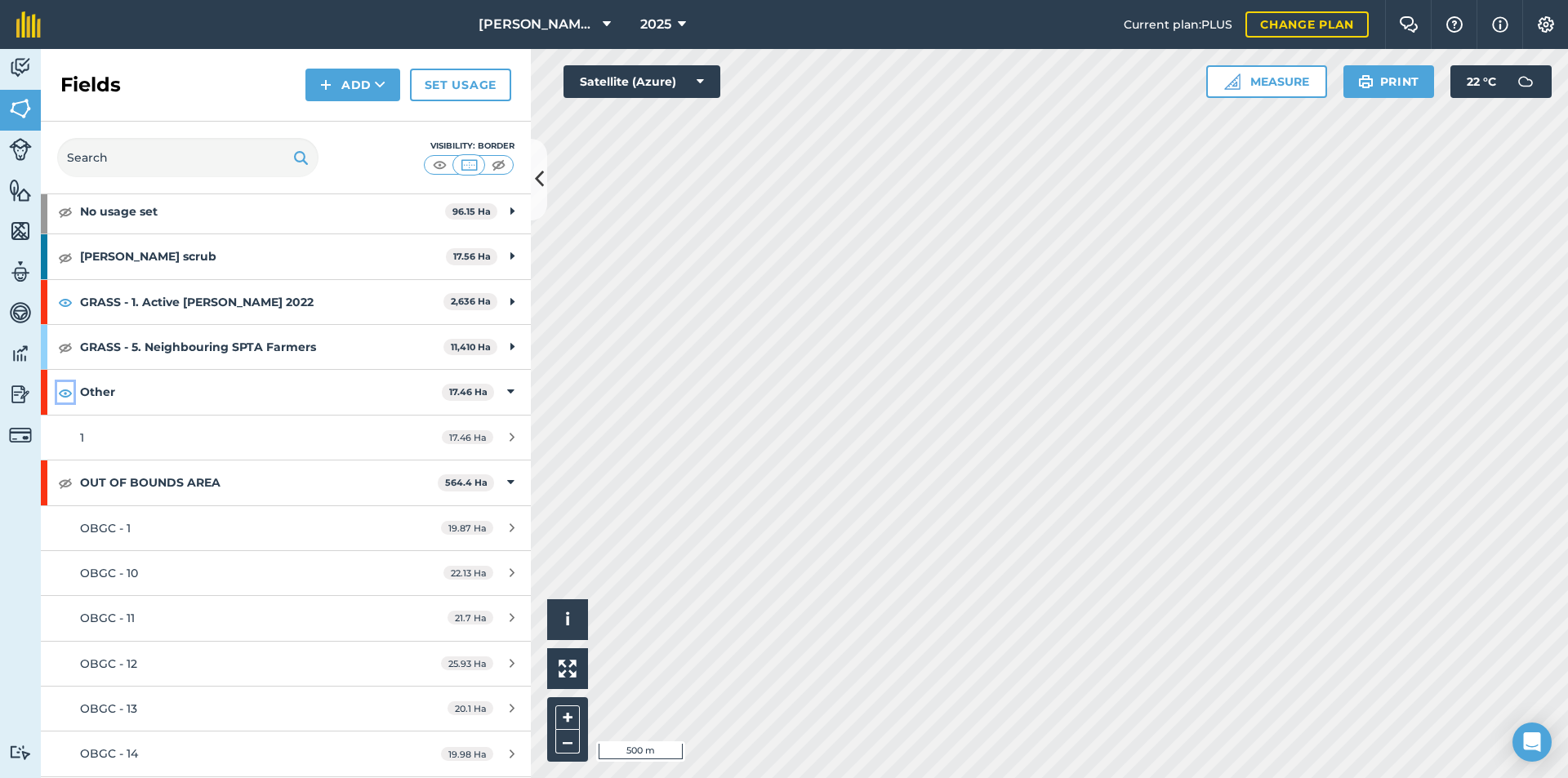
click at [69, 394] on img at bounding box center [65, 393] width 14 height 19
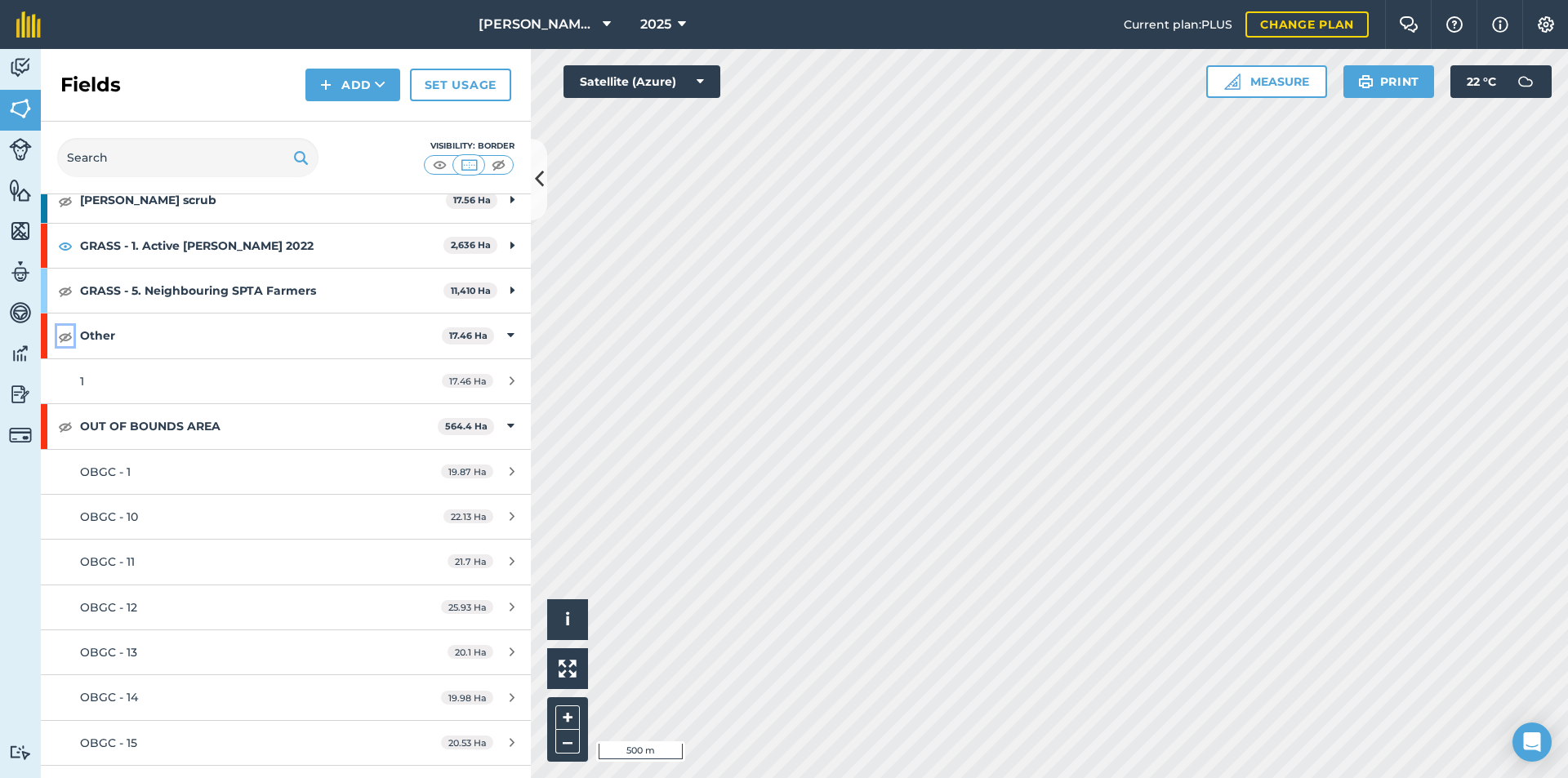
scroll to position [163, 0]
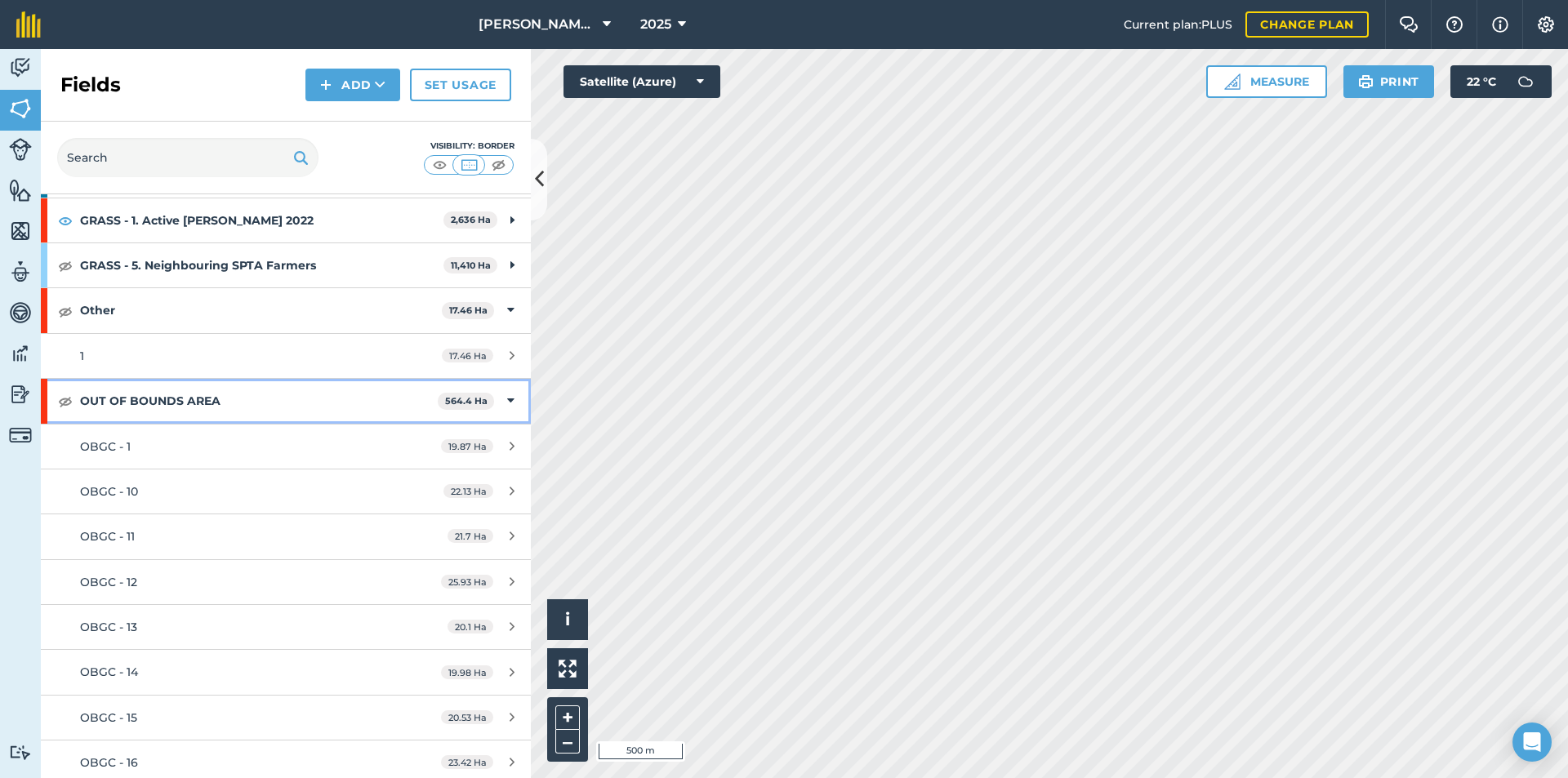
click at [507, 402] on icon at bounding box center [510, 401] width 8 height 18
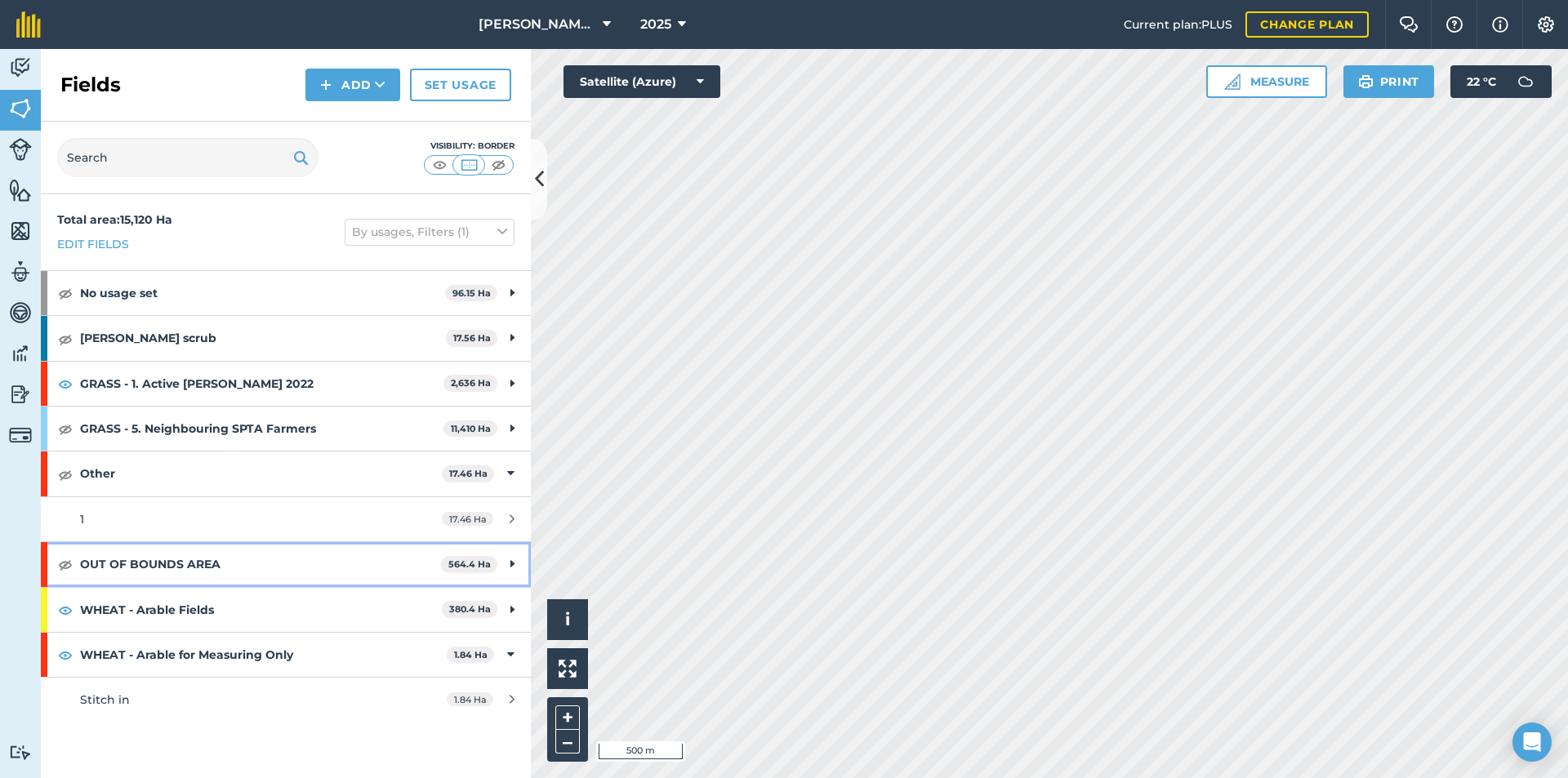
scroll to position [0, 0]
click at [59, 608] on img at bounding box center [65, 610] width 14 height 19
click at [61, 659] on img at bounding box center [65, 655] width 14 height 19
click at [31, 201] on img at bounding box center [20, 189] width 23 height 24
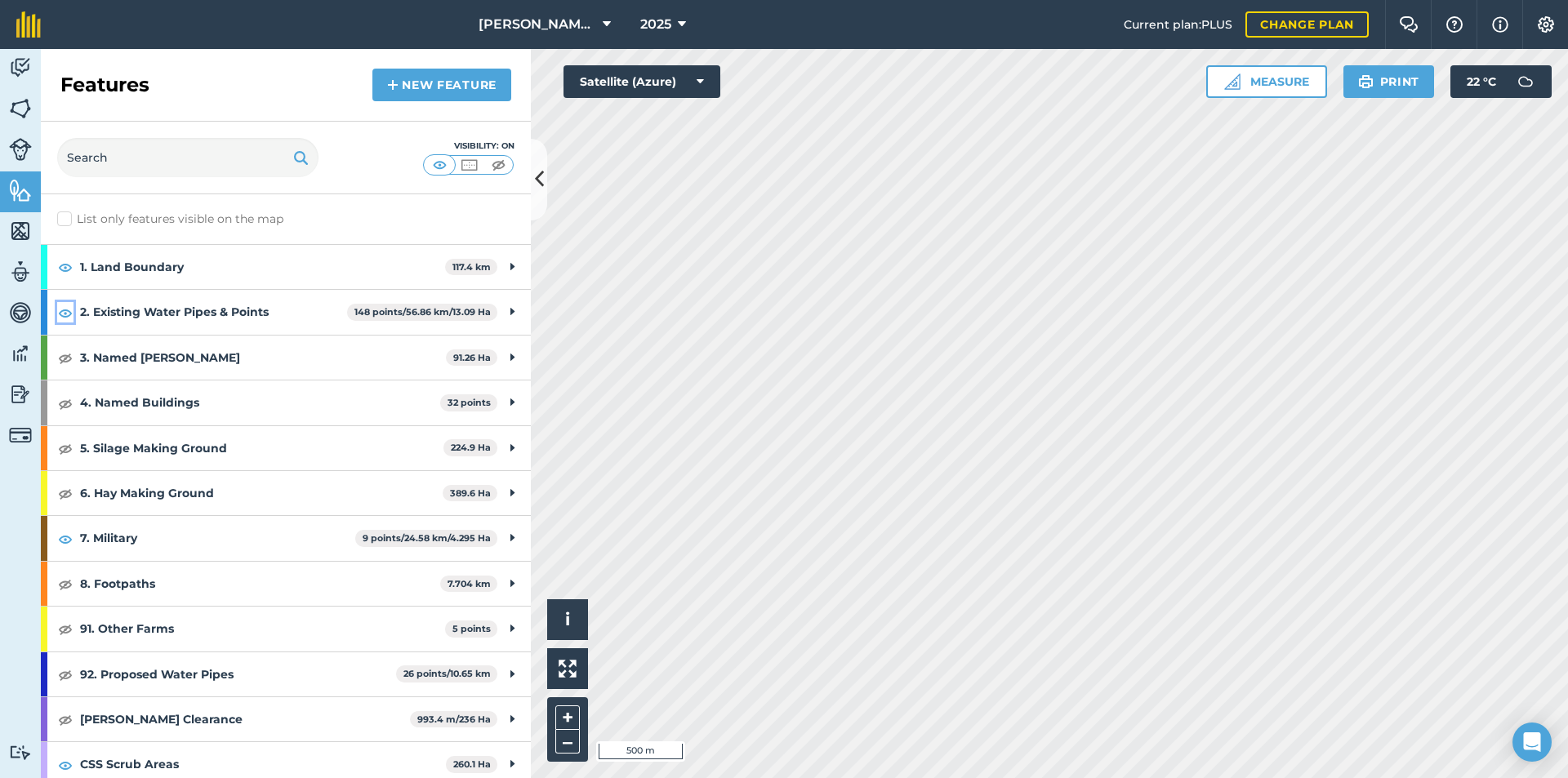
click at [67, 311] on img at bounding box center [65, 313] width 14 height 19
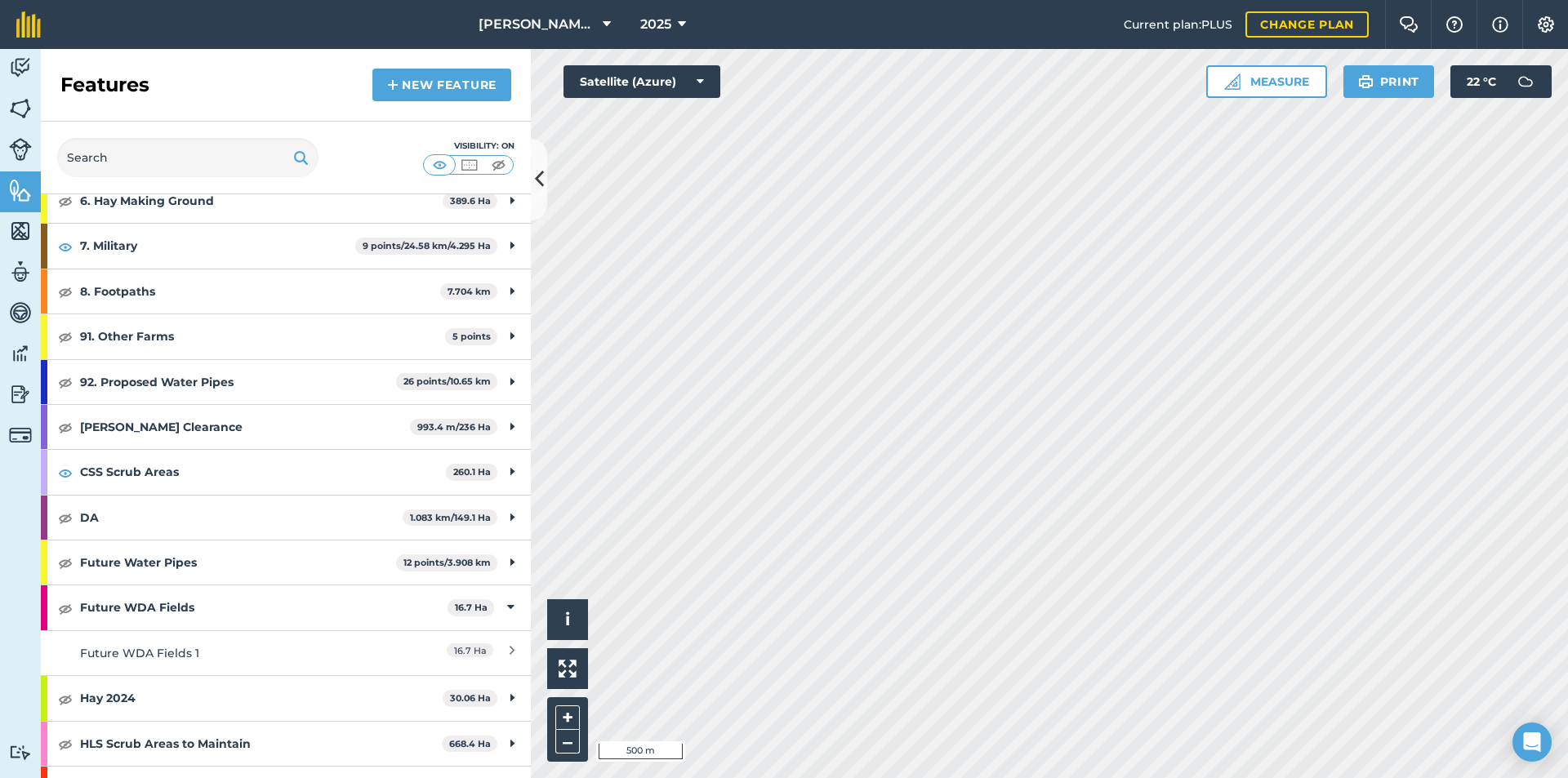
scroll to position [326, 0]
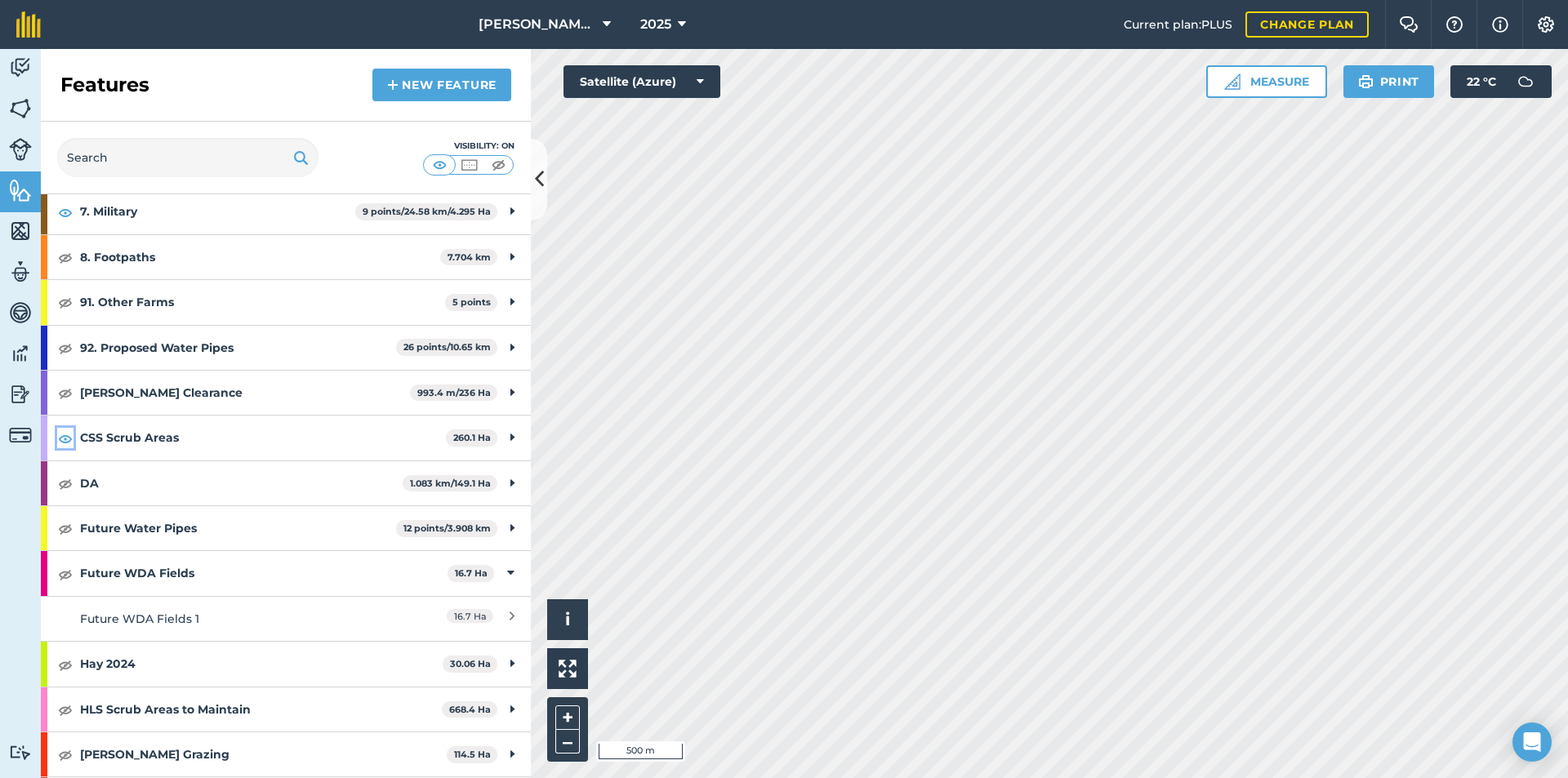
click at [66, 441] on img at bounding box center [65, 438] width 14 height 19
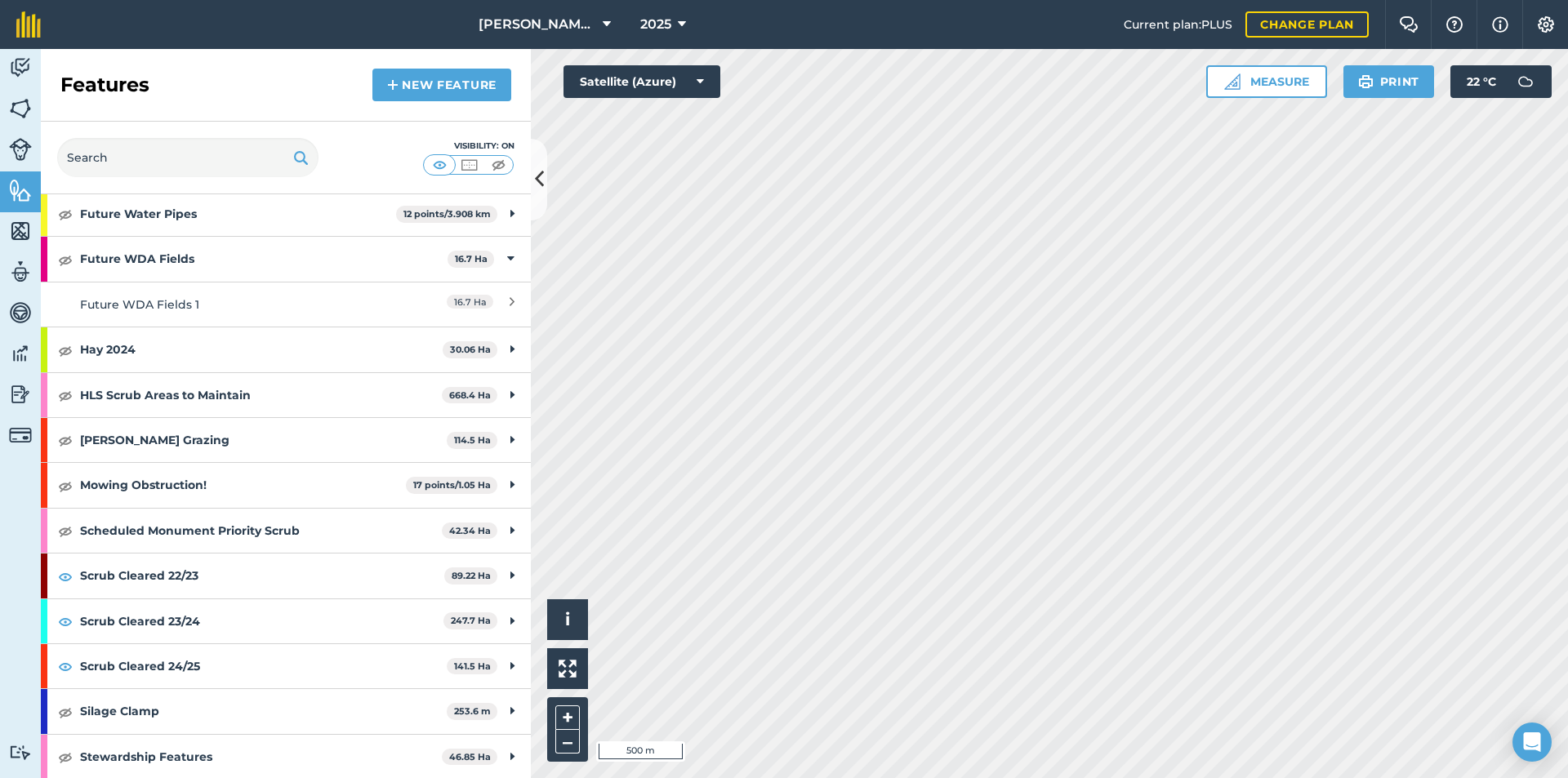
scroll to position [642, 0]
click at [60, 577] on img at bounding box center [65, 575] width 14 height 19
click at [68, 619] on img at bounding box center [65, 621] width 14 height 19
click at [71, 667] on img at bounding box center [65, 666] width 14 height 19
click at [1388, 85] on button "Print" at bounding box center [1389, 82] width 92 height 33
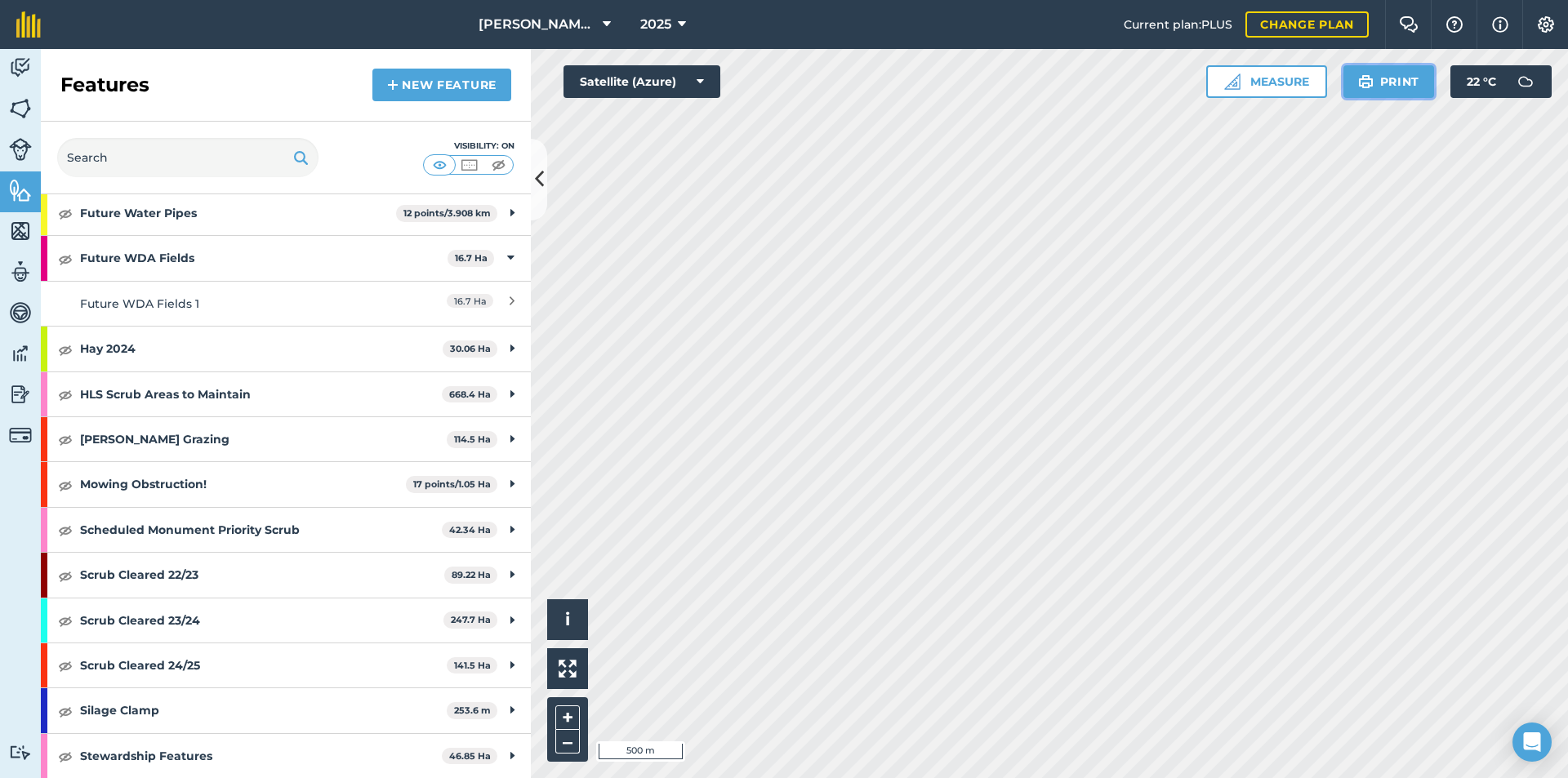
click at [1404, 81] on button "Print" at bounding box center [1389, 82] width 92 height 33
